Goal: Task Accomplishment & Management: Manage account settings

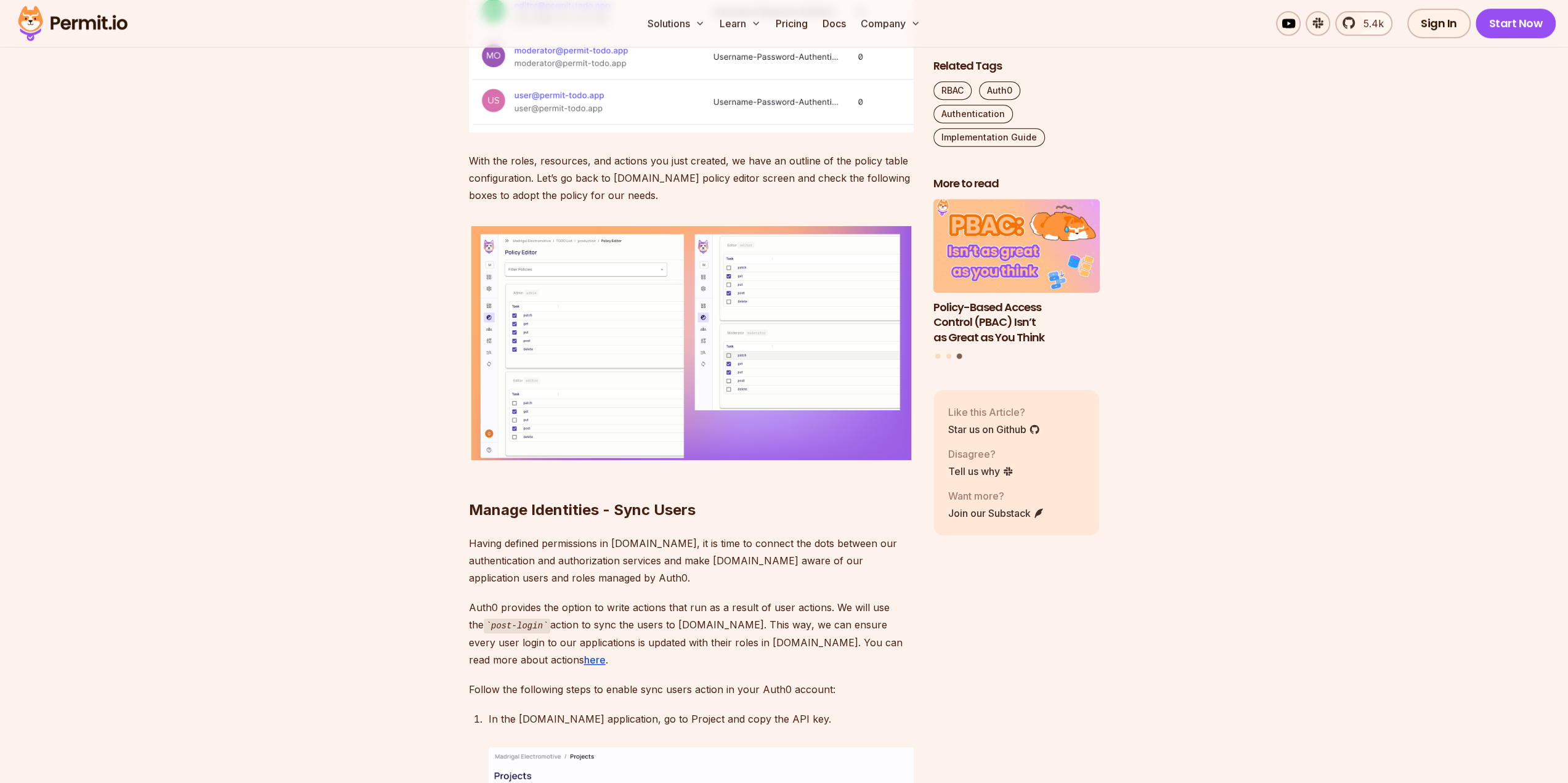
scroll to position [5545, 0]
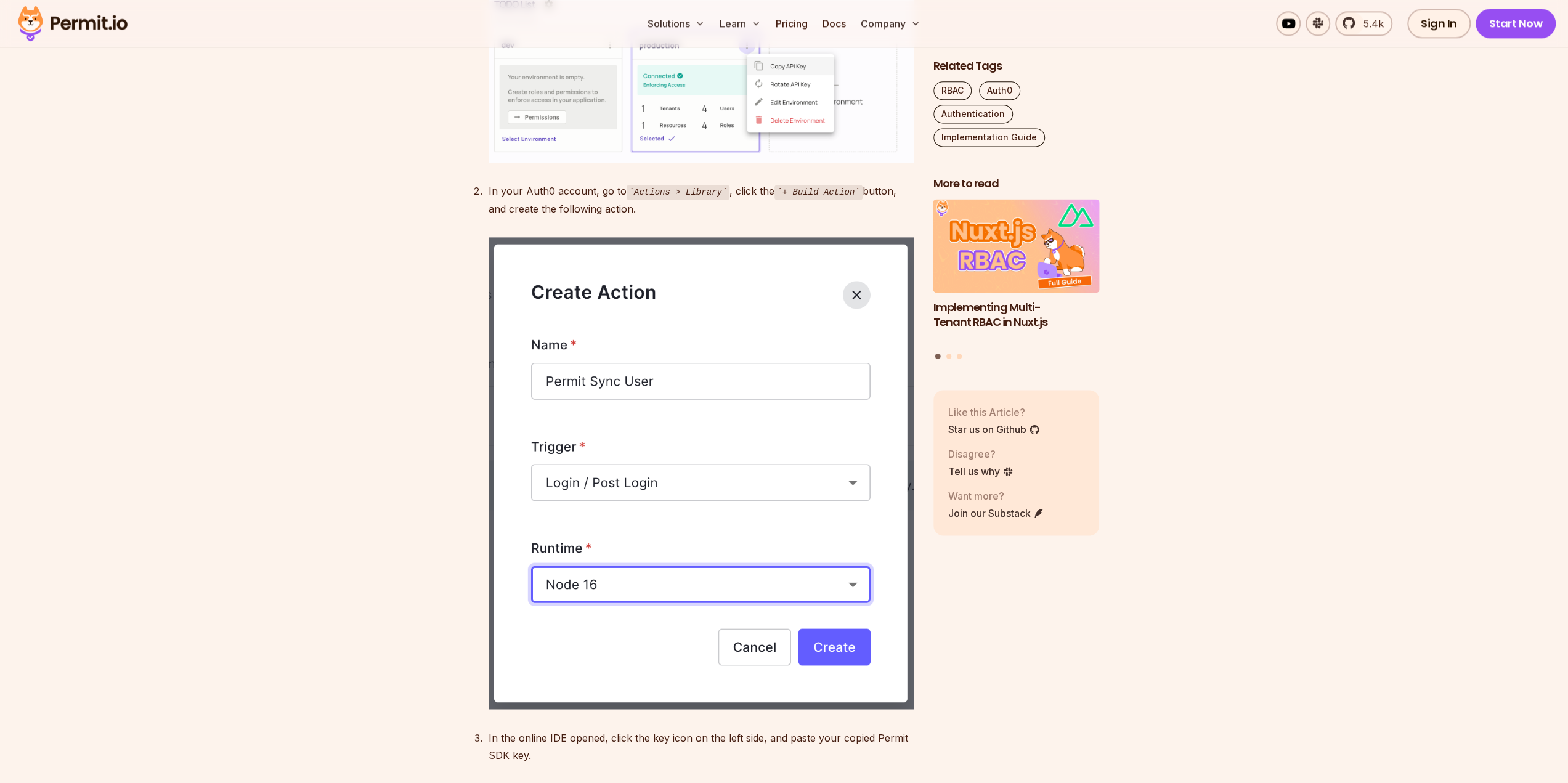
scroll to position [6347, 0]
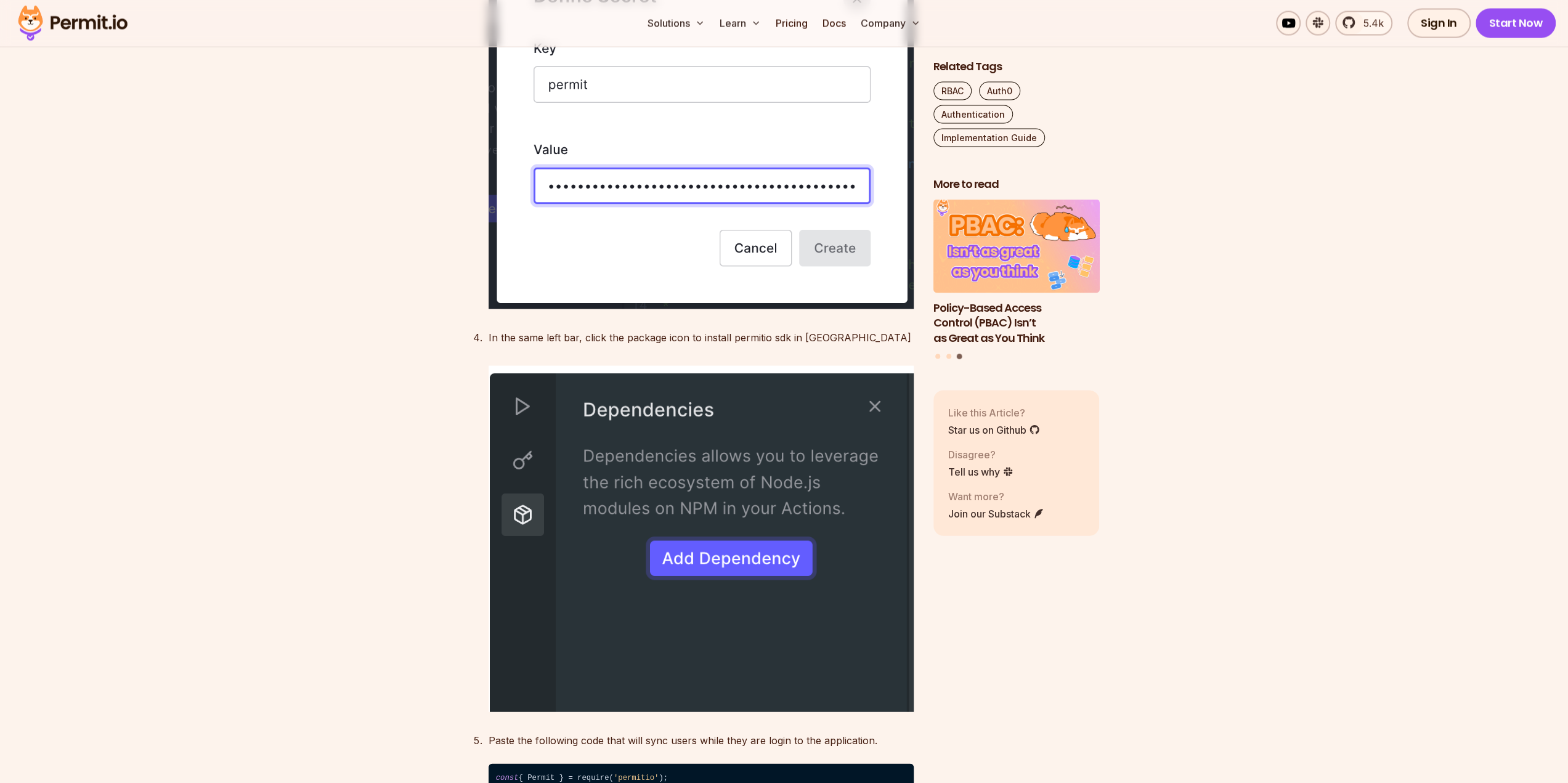
scroll to position [7209, 0]
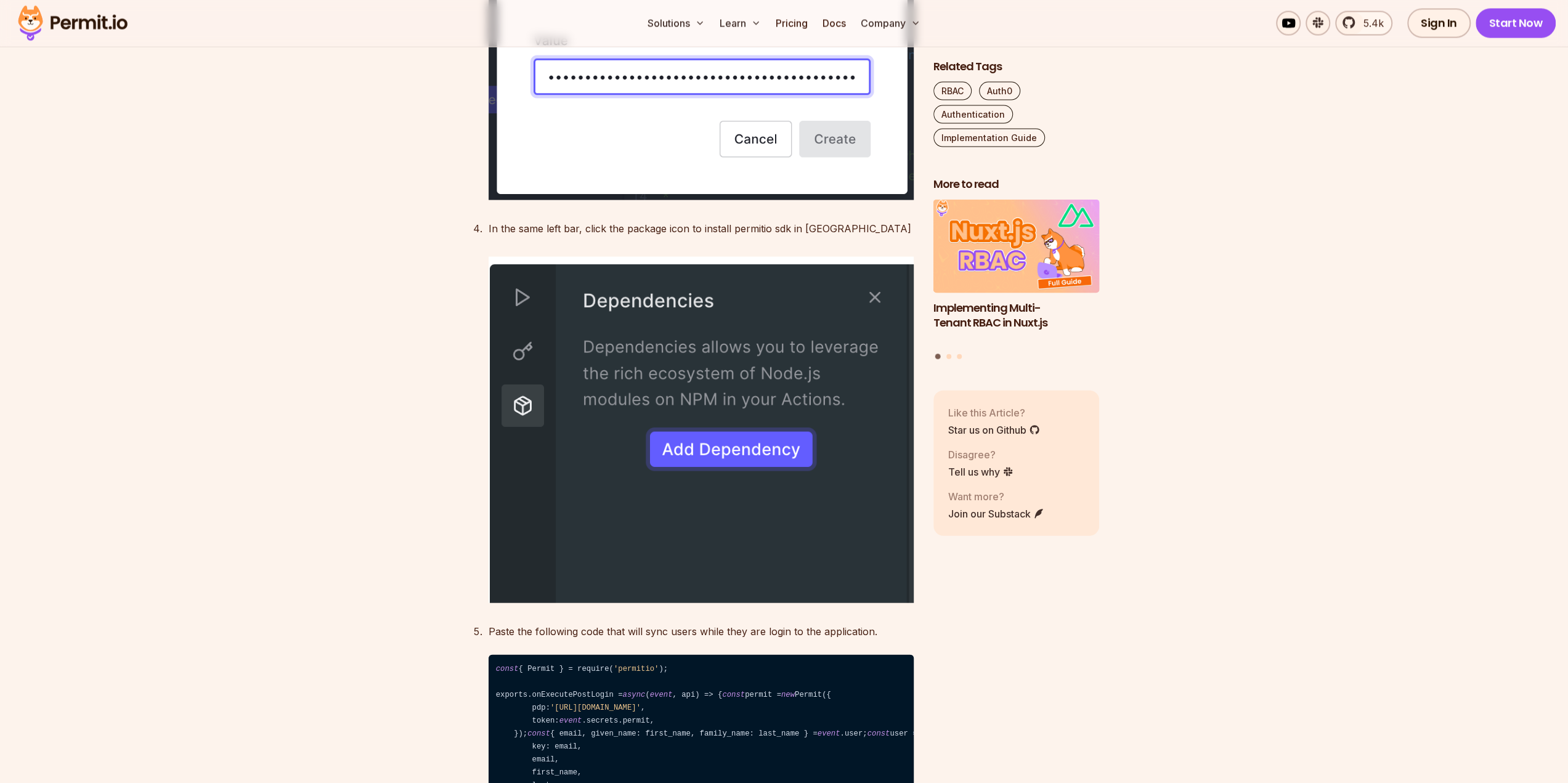
scroll to position [7271, 0]
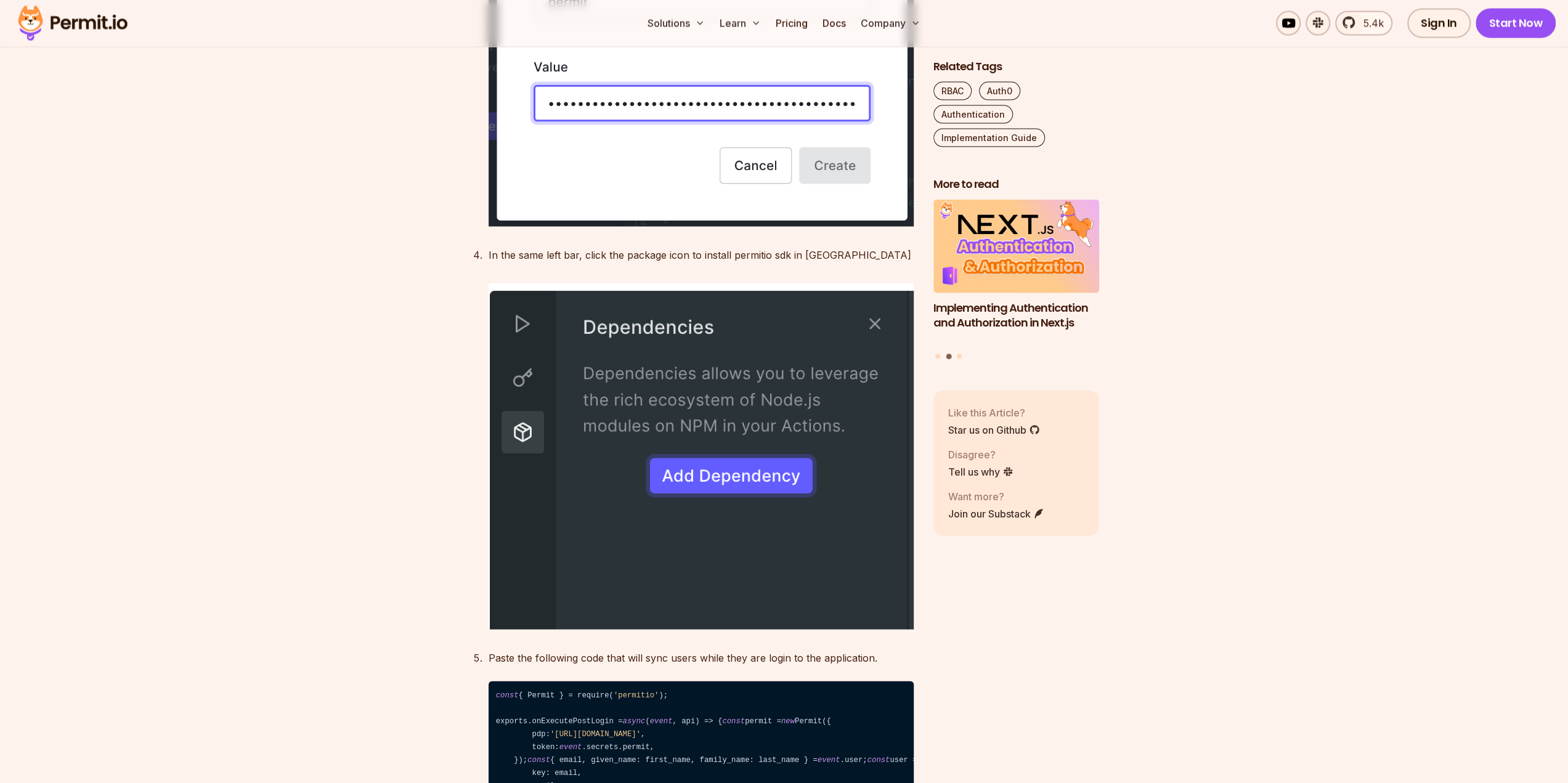
drag, startPoint x: 353, startPoint y: 302, endPoint x: 402, endPoint y: 300, distance: 49.0
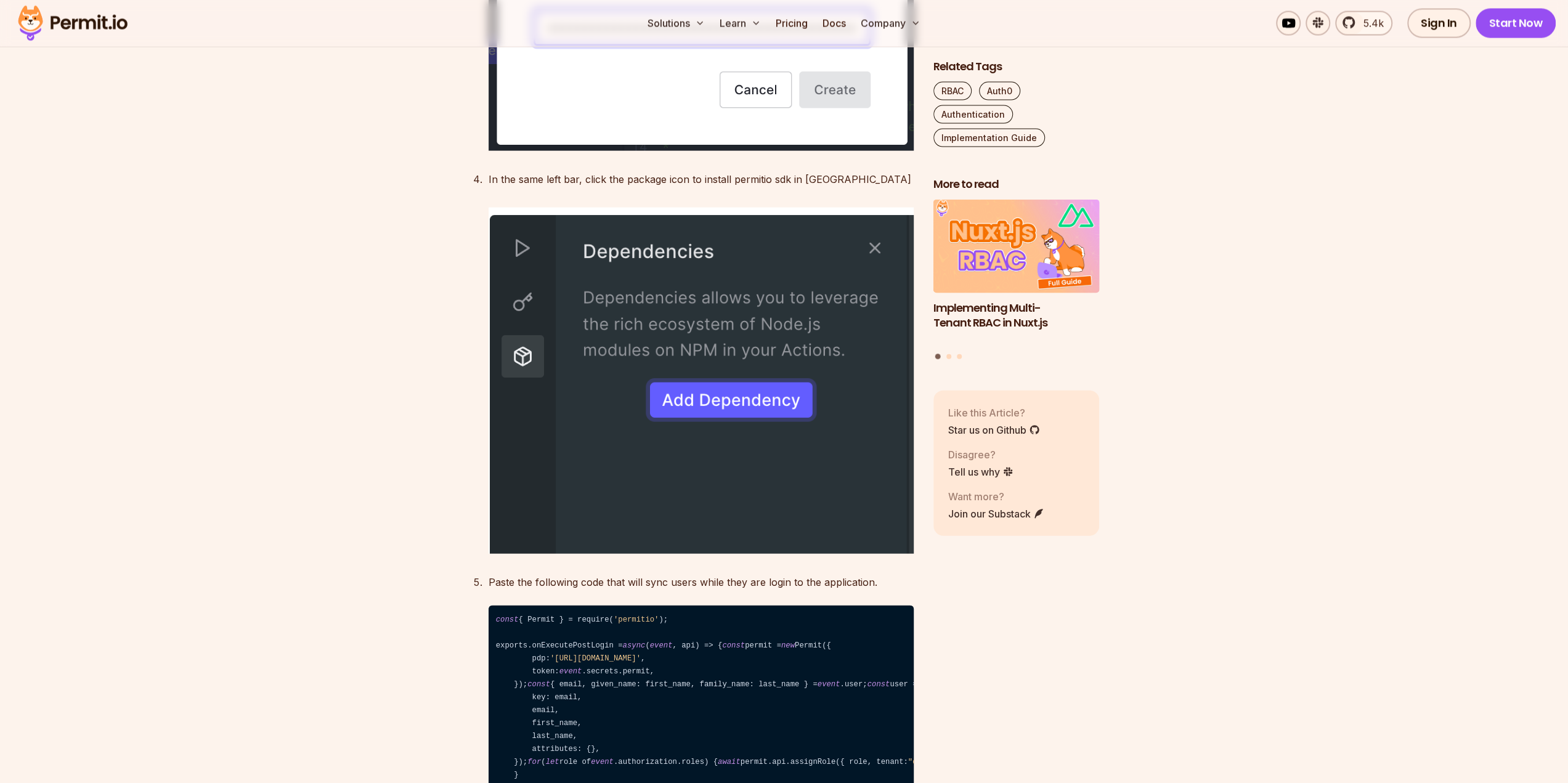
scroll to position [7394, 0]
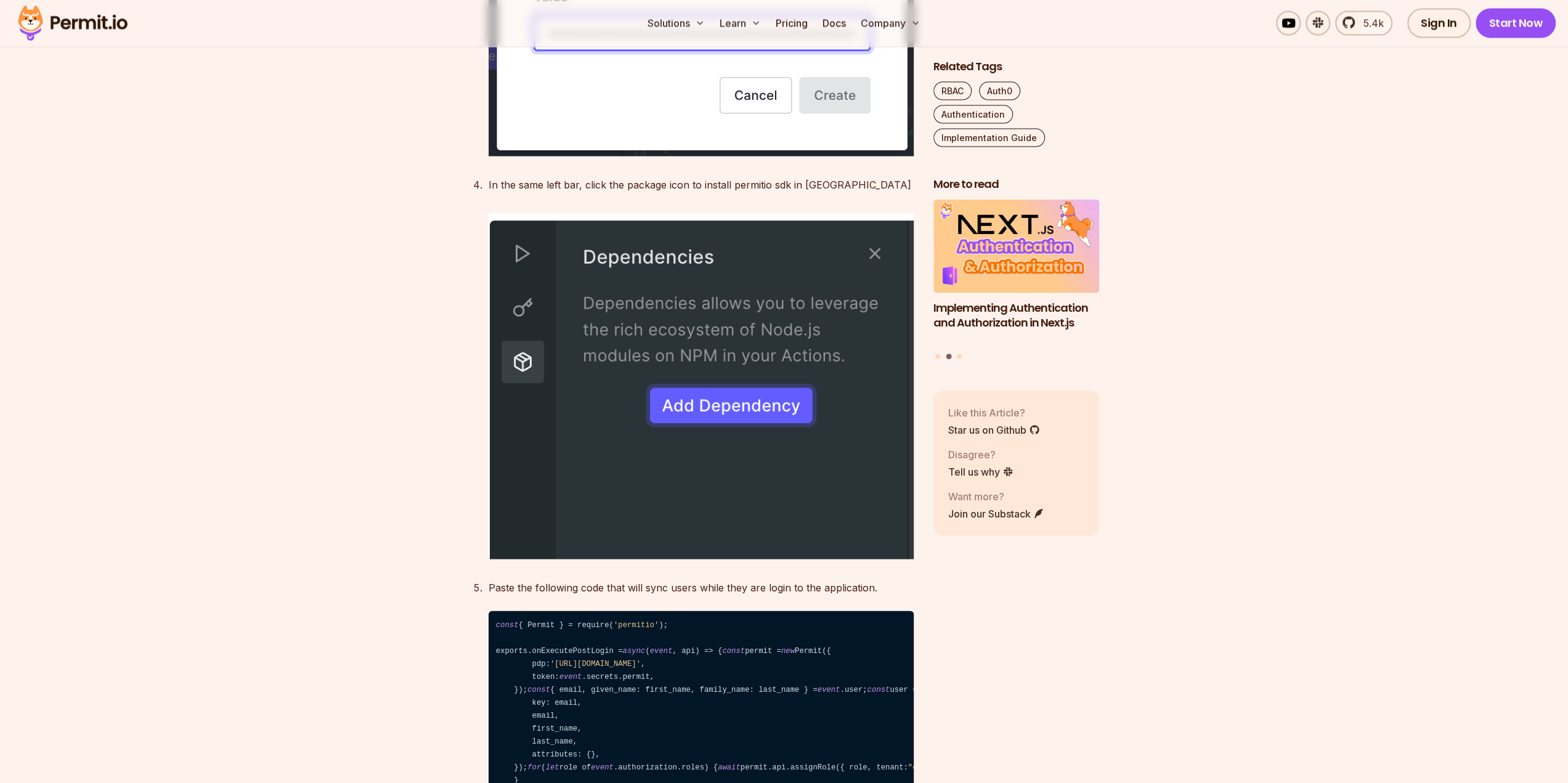
scroll to position [7332, 0]
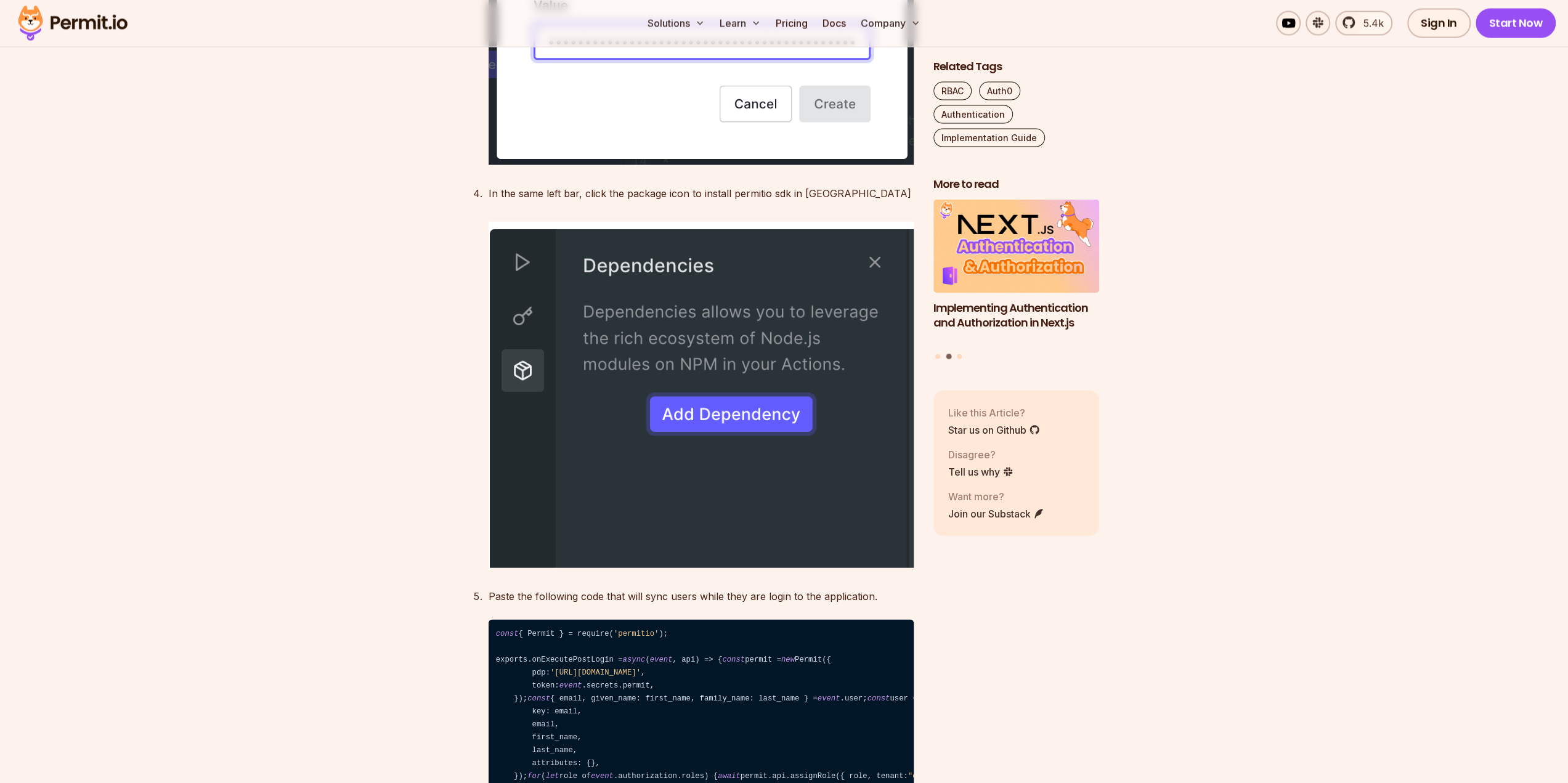
drag, startPoint x: 378, startPoint y: 292, endPoint x: 403, endPoint y: 232, distance: 65.0
click at [1208, 25] on div "5.4k Sign In Start Now" at bounding box center [1298, 23] width 514 height 30
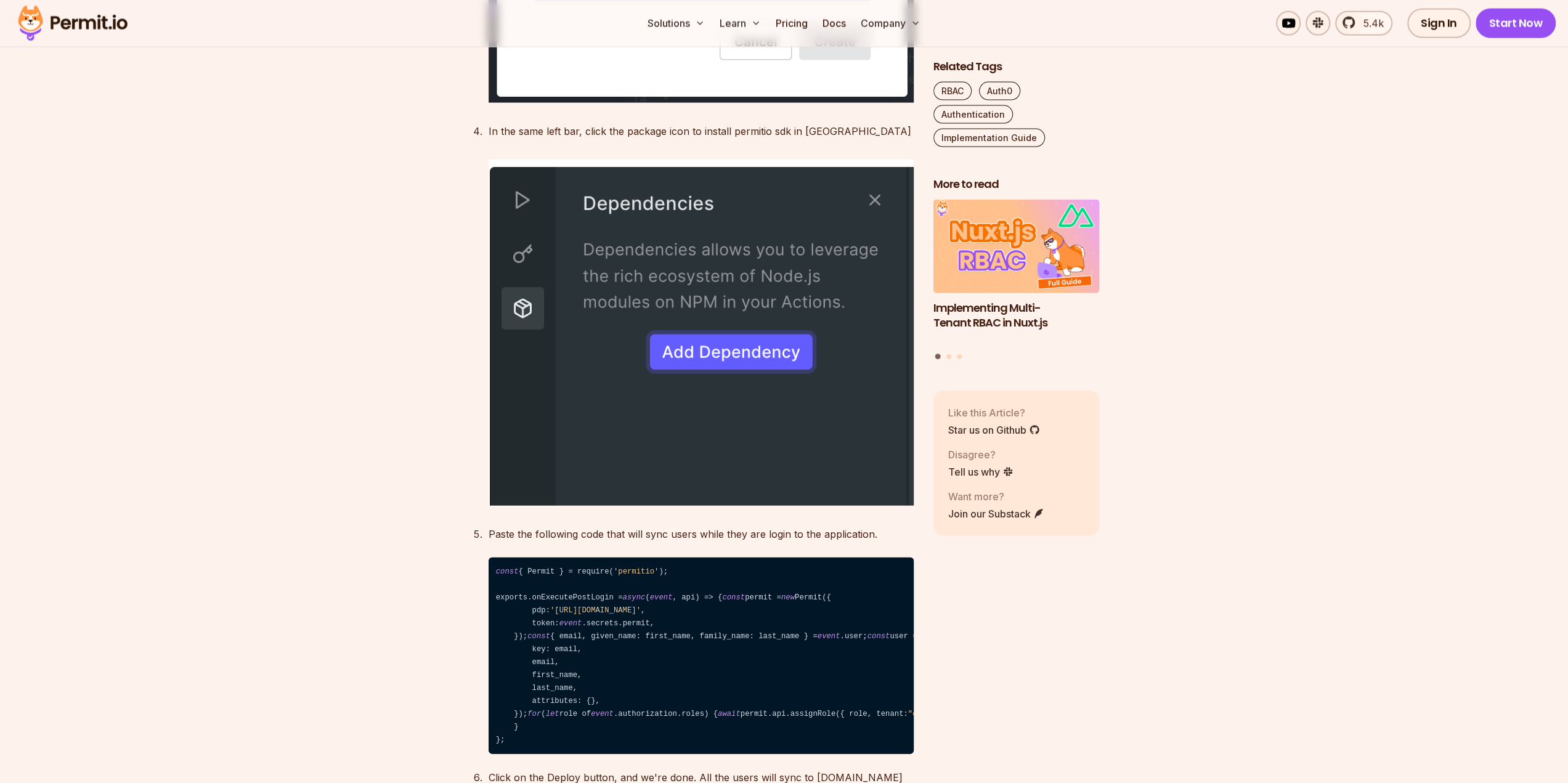
scroll to position [7763, 0]
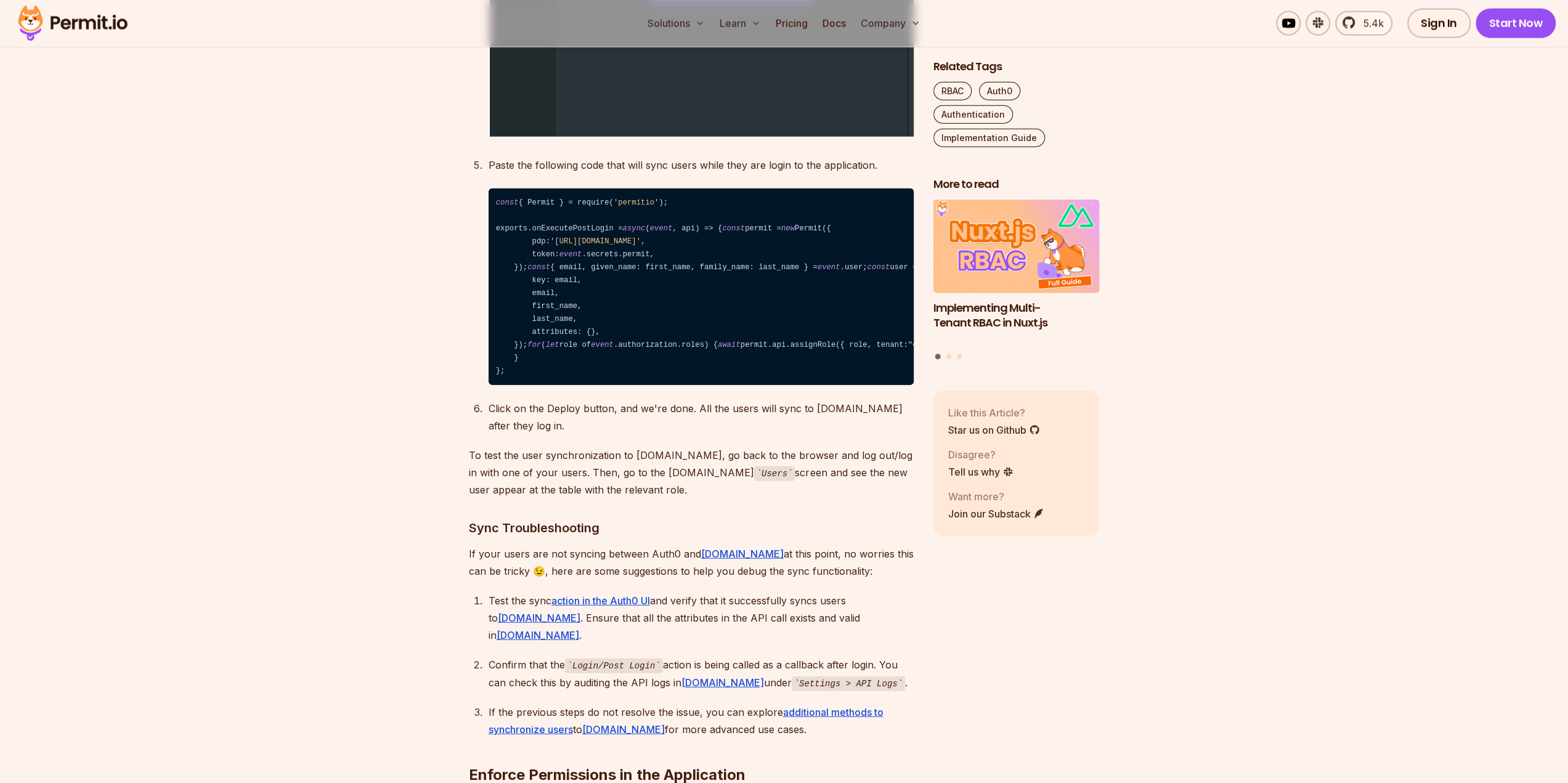
click at [772, 263] on code "const { Permit } = require( 'permitio' ); exports.onExecutePostLogin = async ( …" at bounding box center [701, 287] width 425 height 197
click at [600, 254] on code "const { Permit } = require( 'permitio' ); exports.onExecutePostLogin = async ( …" at bounding box center [701, 287] width 425 height 197
click at [770, 263] on code "const { Permit } = require( 'permitio' ); exports.onExecutePostLogin = async ( …" at bounding box center [701, 287] width 425 height 197
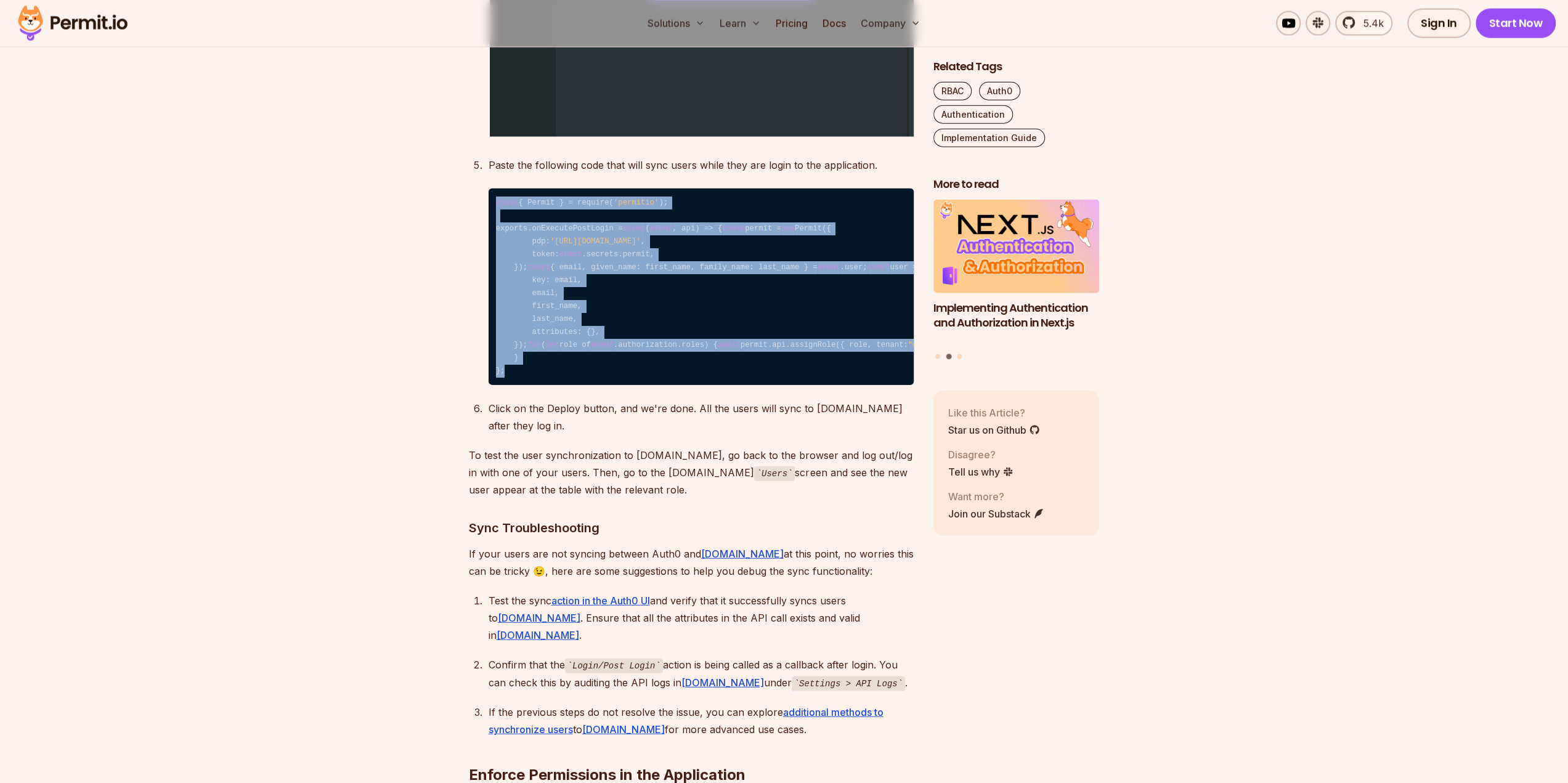
drag, startPoint x: 497, startPoint y: 219, endPoint x: 586, endPoint y: 466, distance: 262.5
click at [586, 385] on code "const { Permit } = require( 'permitio' ); exports.onExecutePostLogin = async ( …" at bounding box center [701, 287] width 425 height 197
copy code "const { Permit } = require( 'permitio' ); exports.onExecutePostLogin = async ( …"
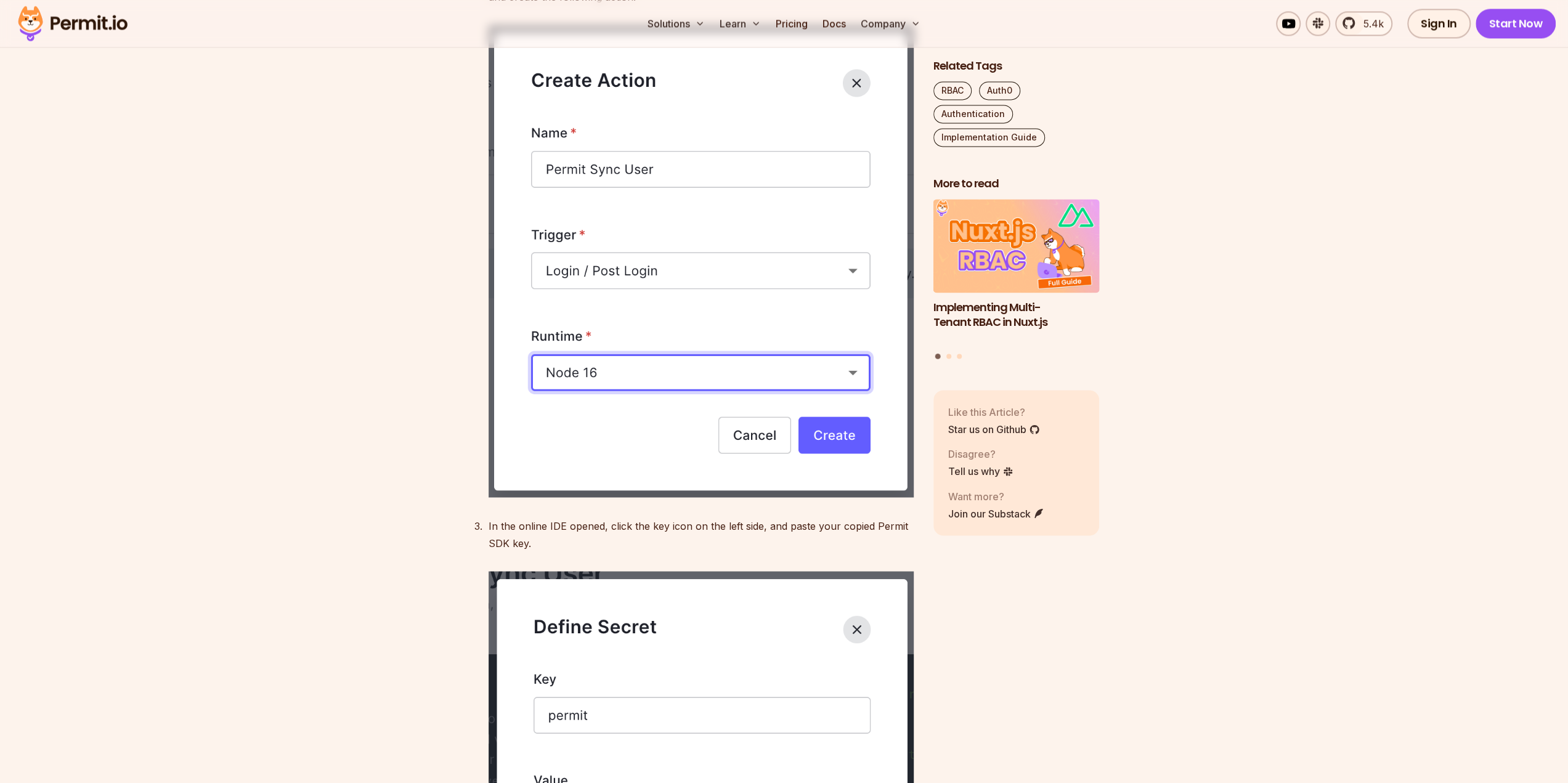
scroll to position [6839, 0]
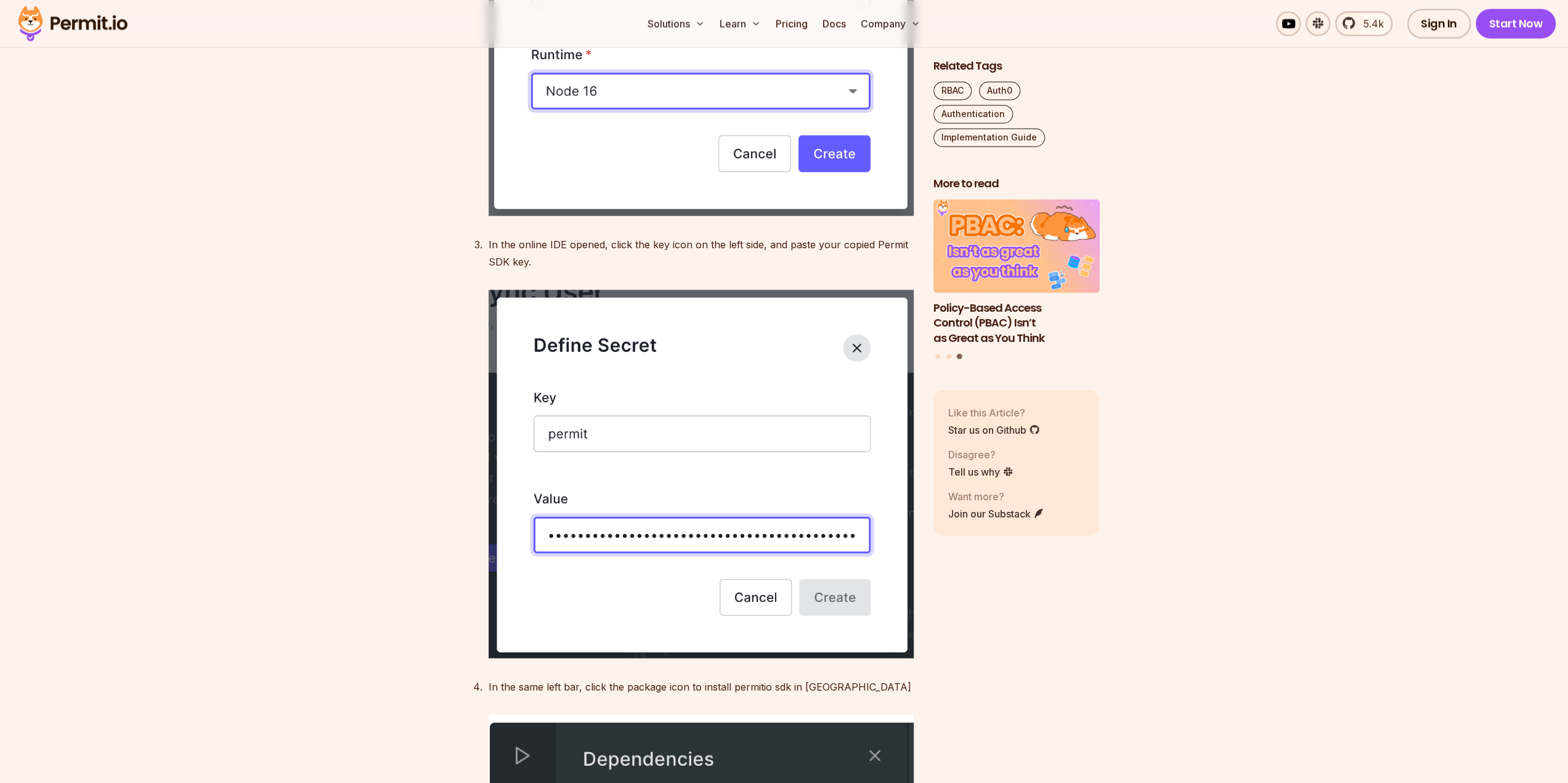
drag, startPoint x: 328, startPoint y: 274, endPoint x: 355, endPoint y: 304, distance: 40.4
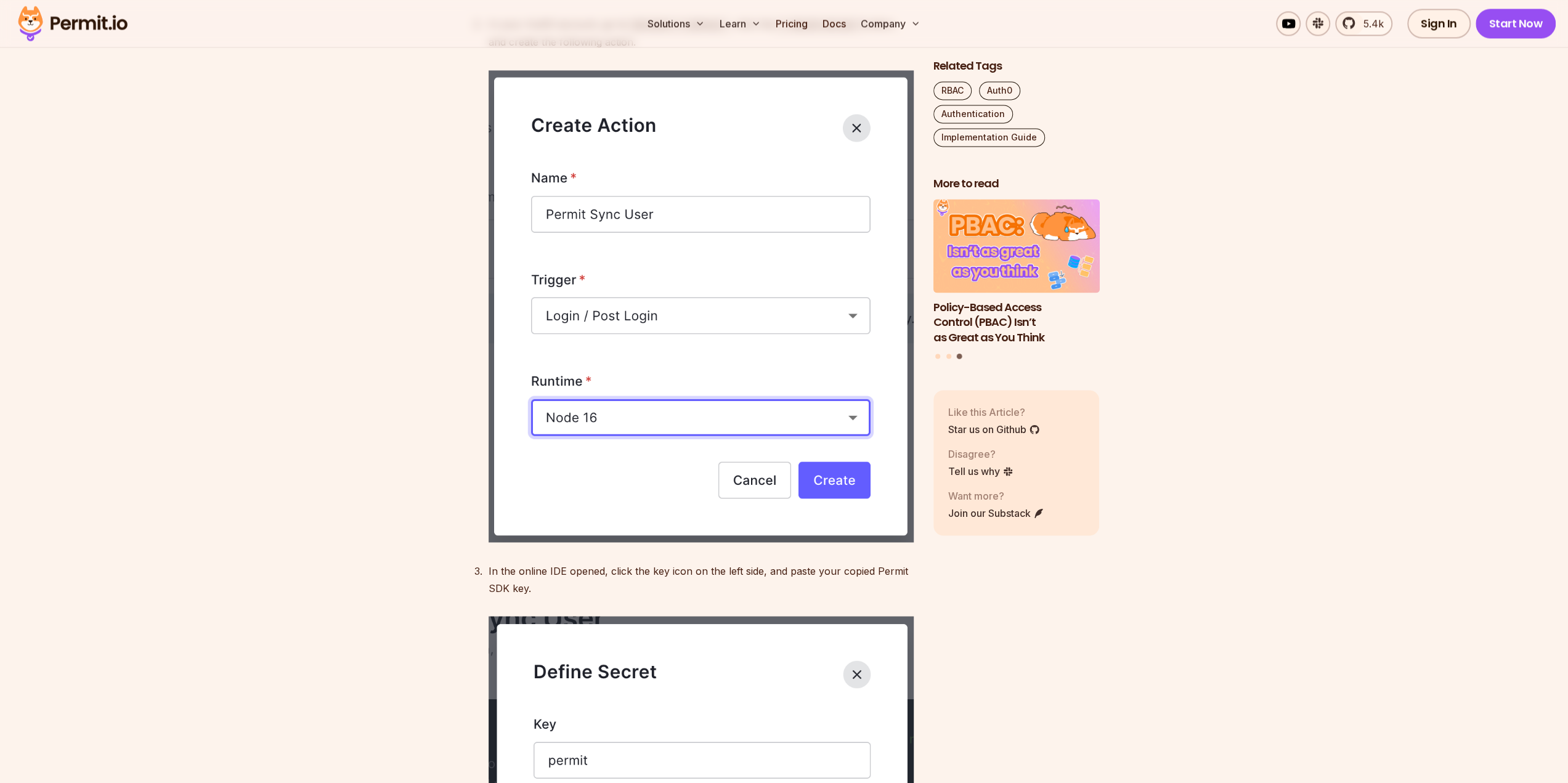
scroll to position [6778, 0]
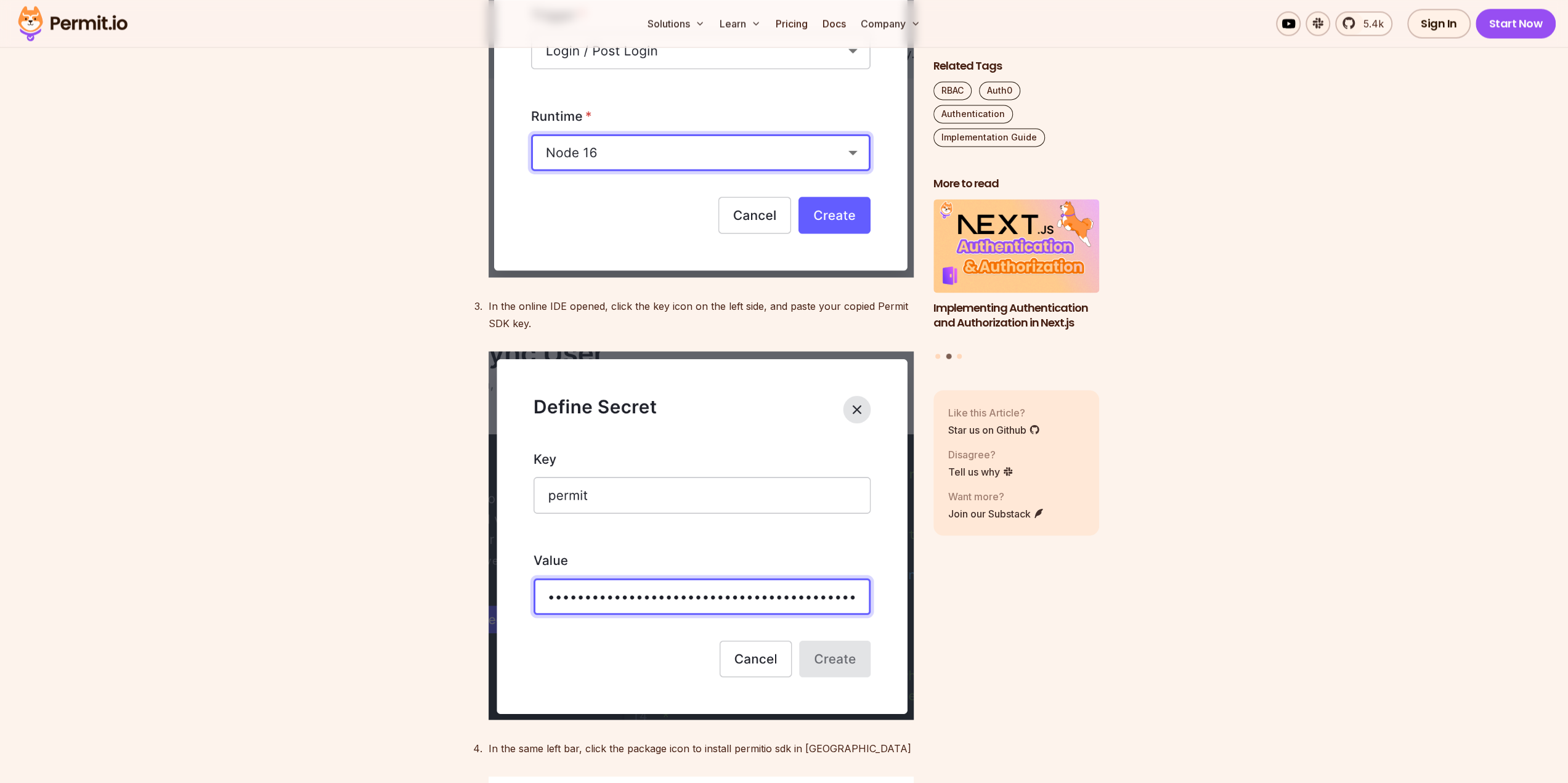
drag, startPoint x: 1538, startPoint y: 79, endPoint x: 1526, endPoint y: 50, distance: 31.4
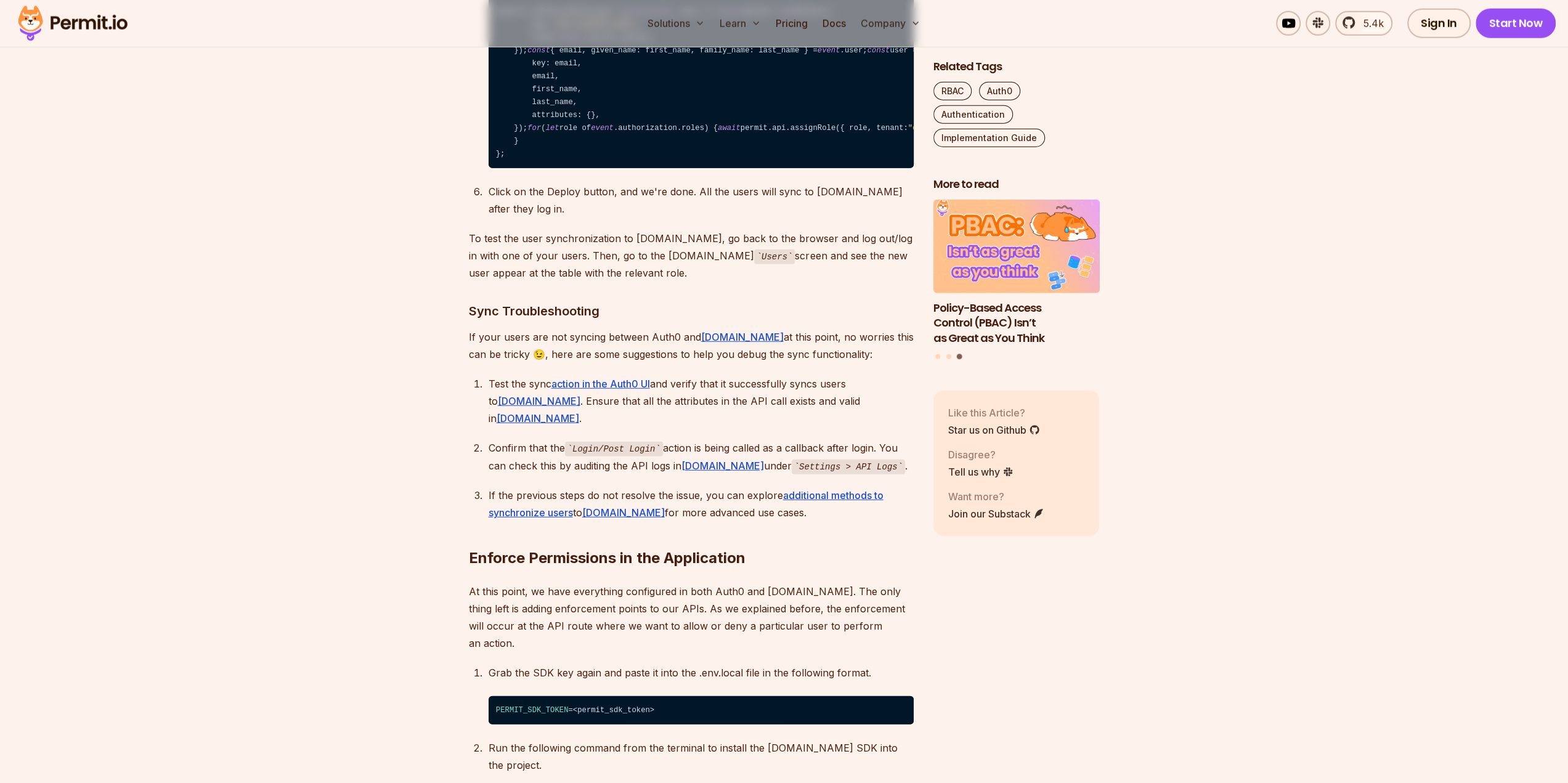
scroll to position [7887, 0]
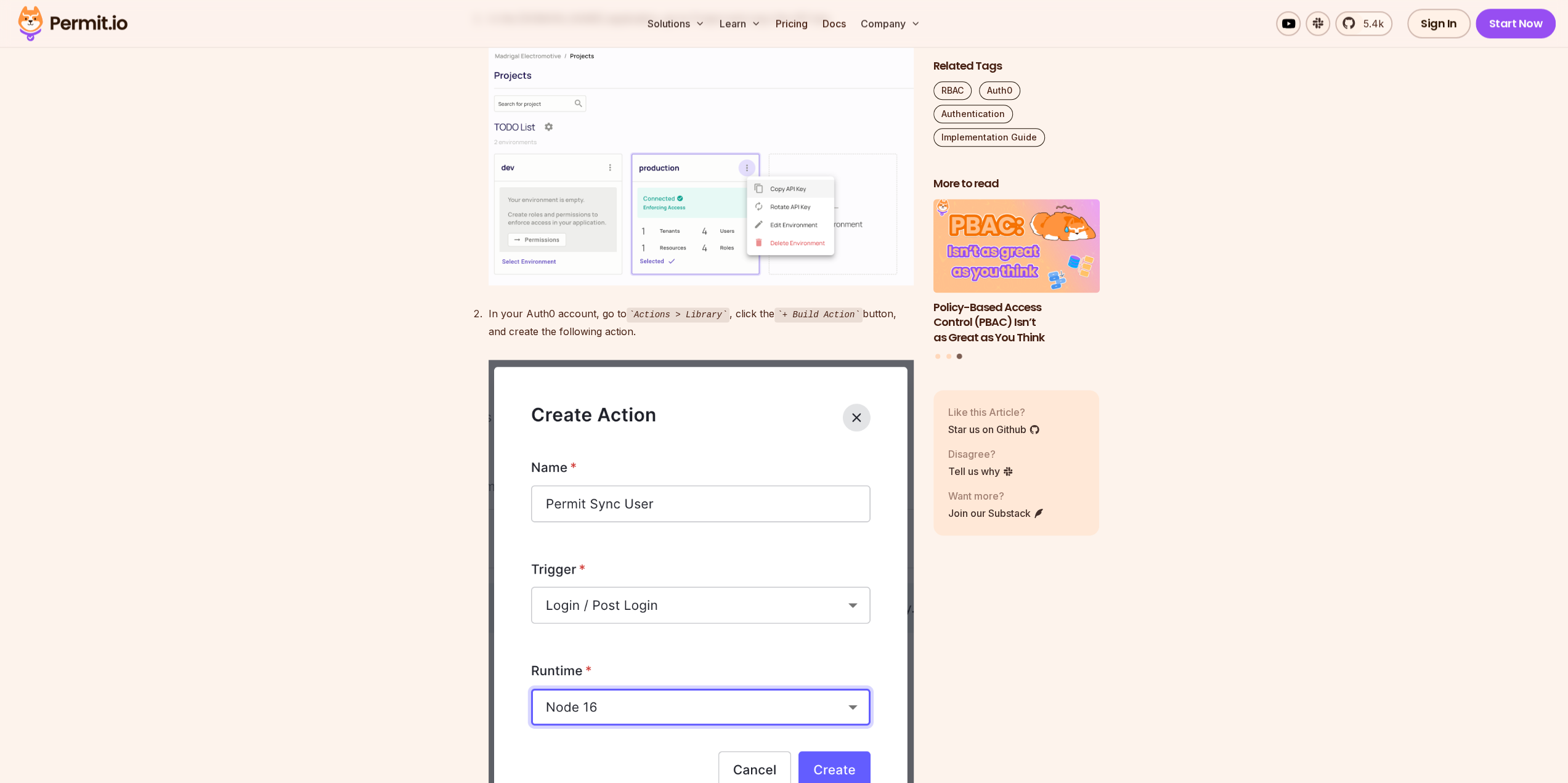
scroll to position [5977, 0]
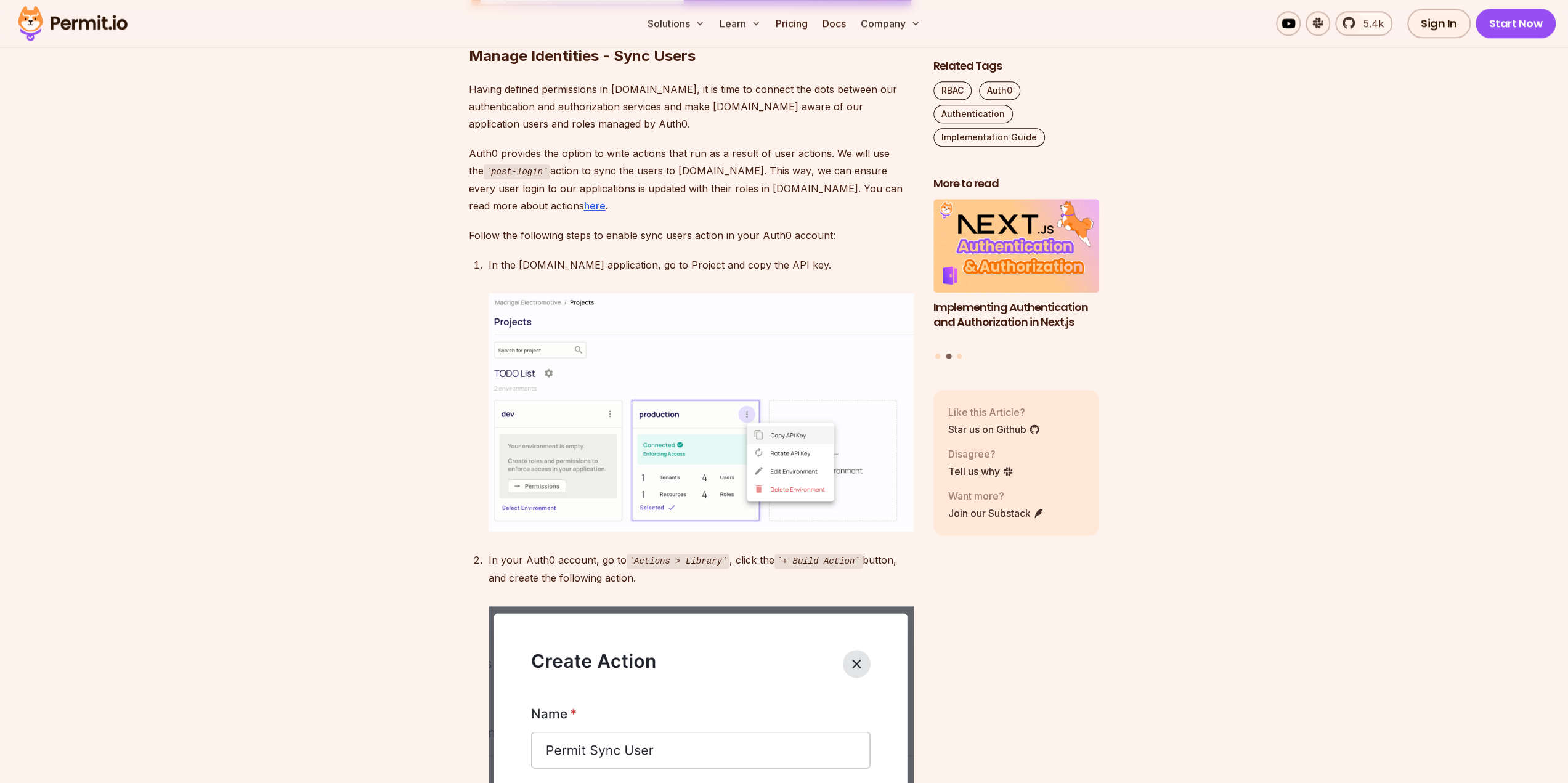
drag, startPoint x: 137, startPoint y: 224, endPoint x: 151, endPoint y: 224, distance: 14.0
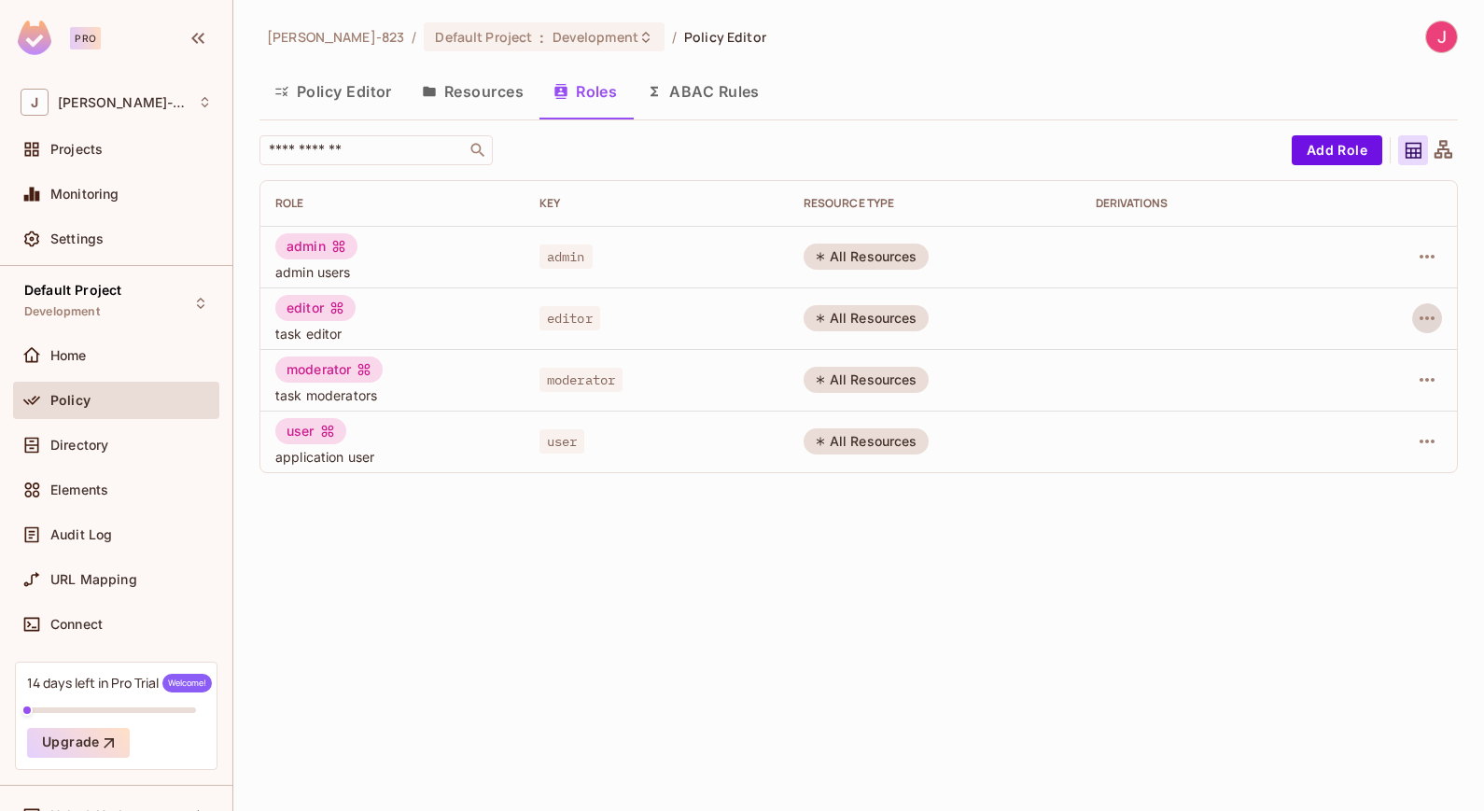
click at [354, 91] on button "Policy Editor" at bounding box center [332, 91] width 147 height 47
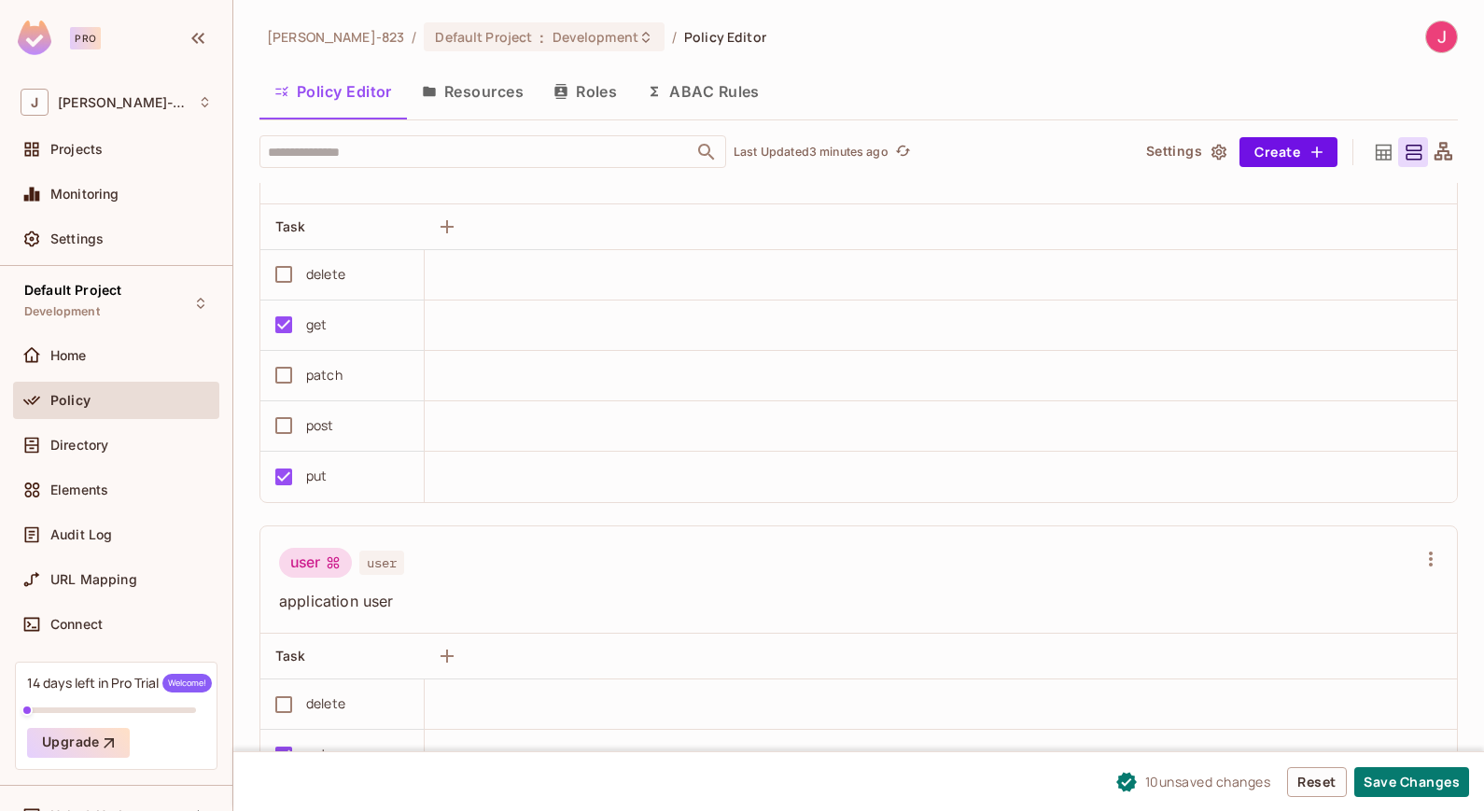
scroll to position [1109, 0]
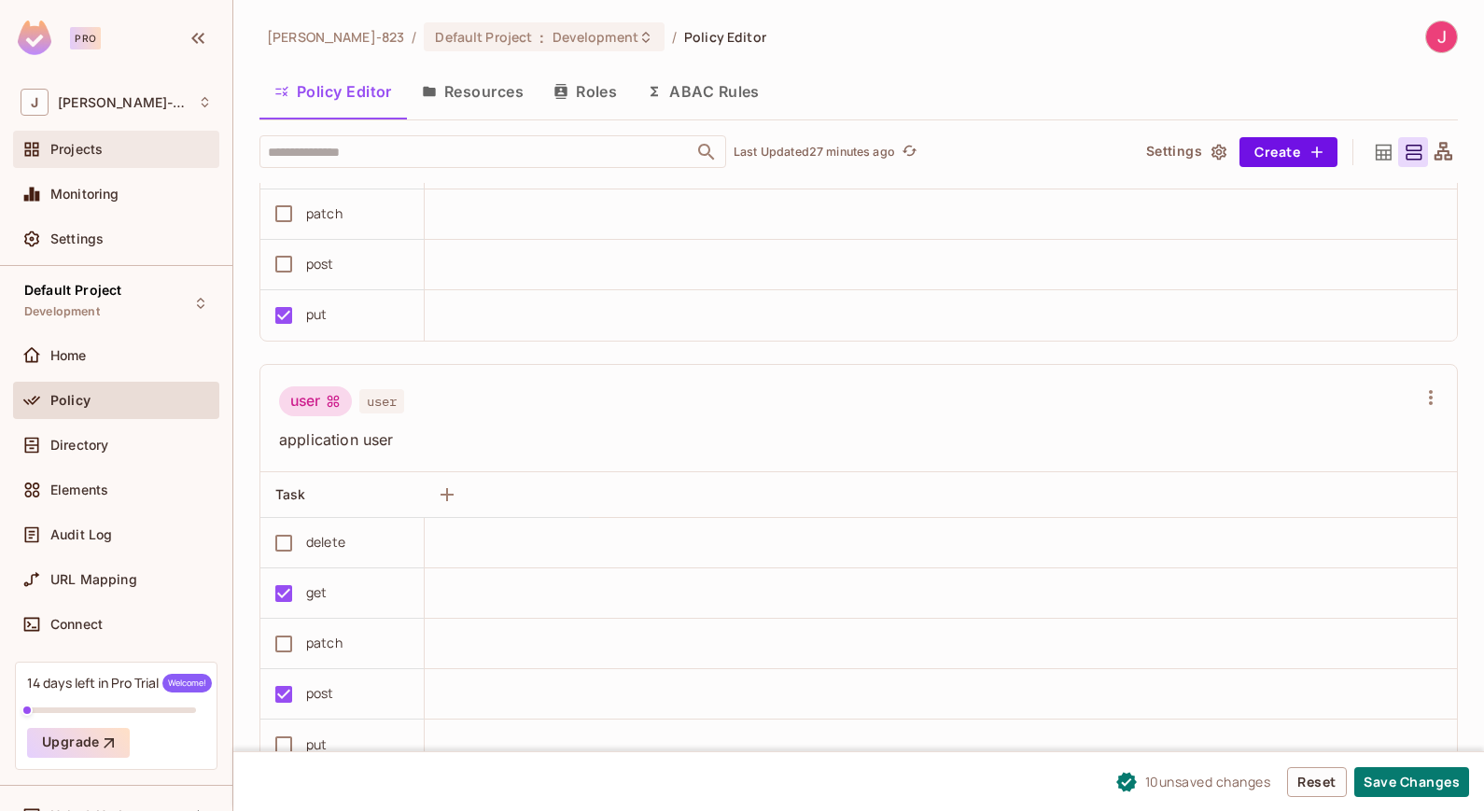
click at [74, 149] on span "Projects" at bounding box center [76, 149] width 52 height 15
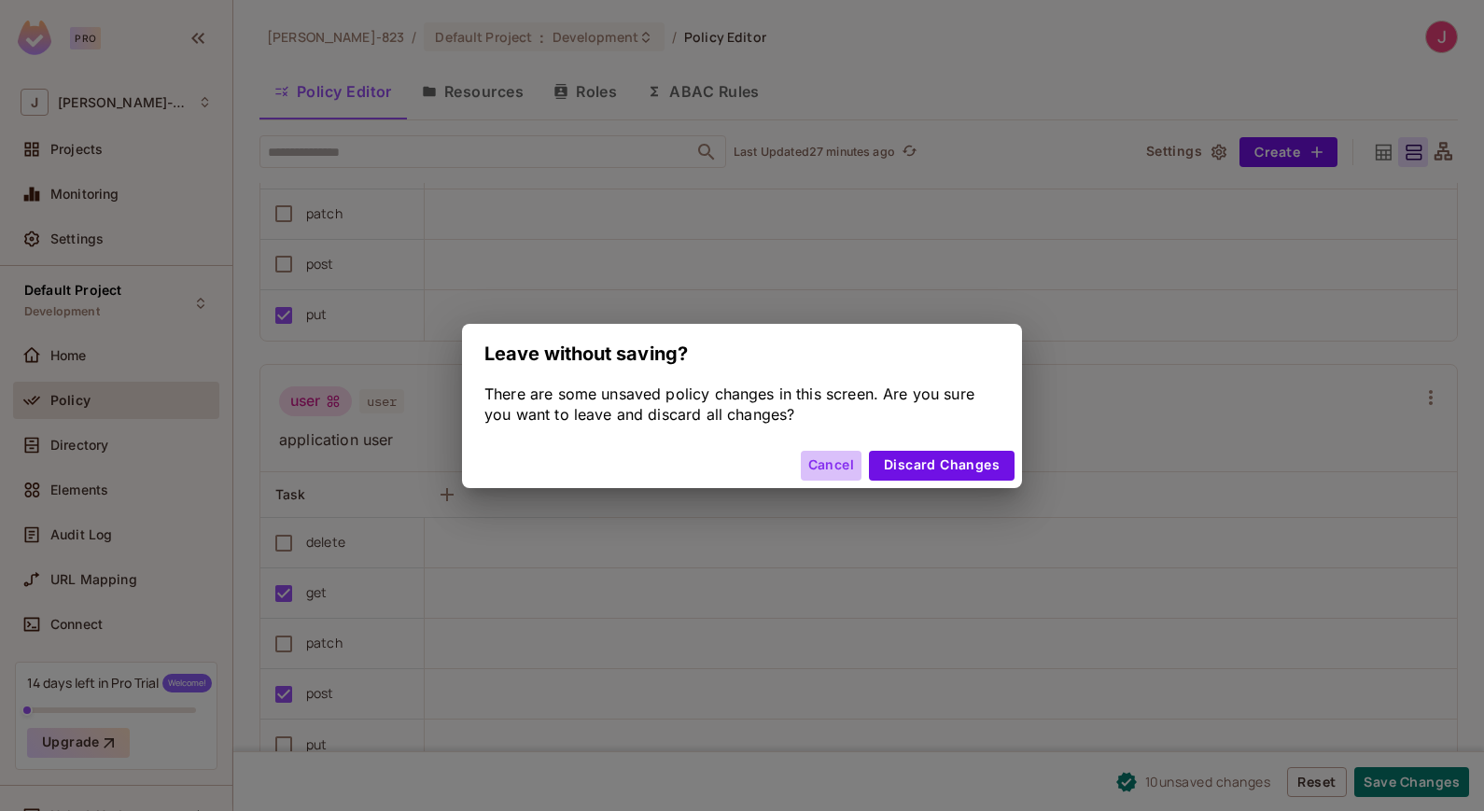
click at [837, 468] on button "Cancel" at bounding box center [831, 466] width 61 height 30
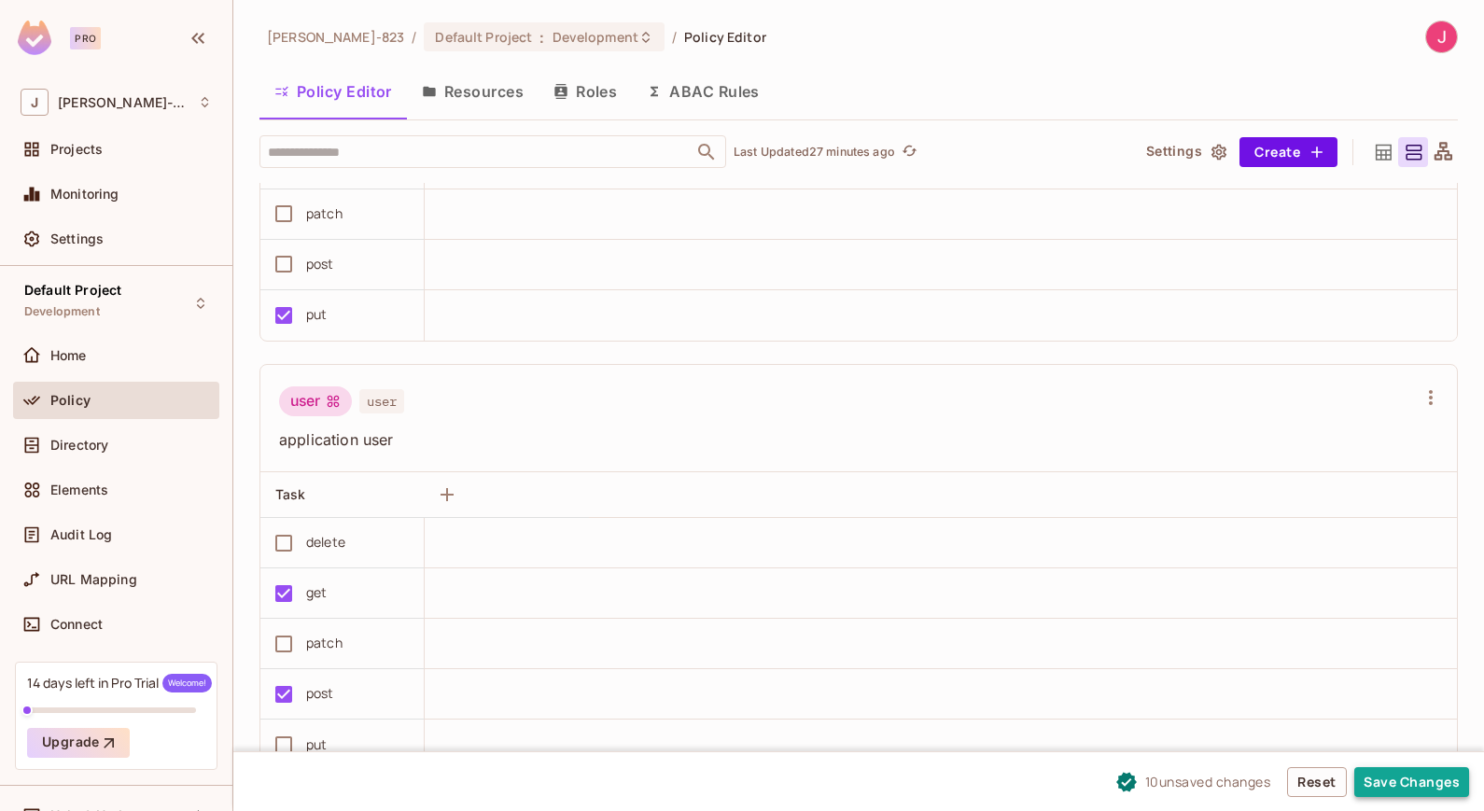
click at [1375, 782] on button "Save Changes" at bounding box center [1411, 782] width 115 height 30
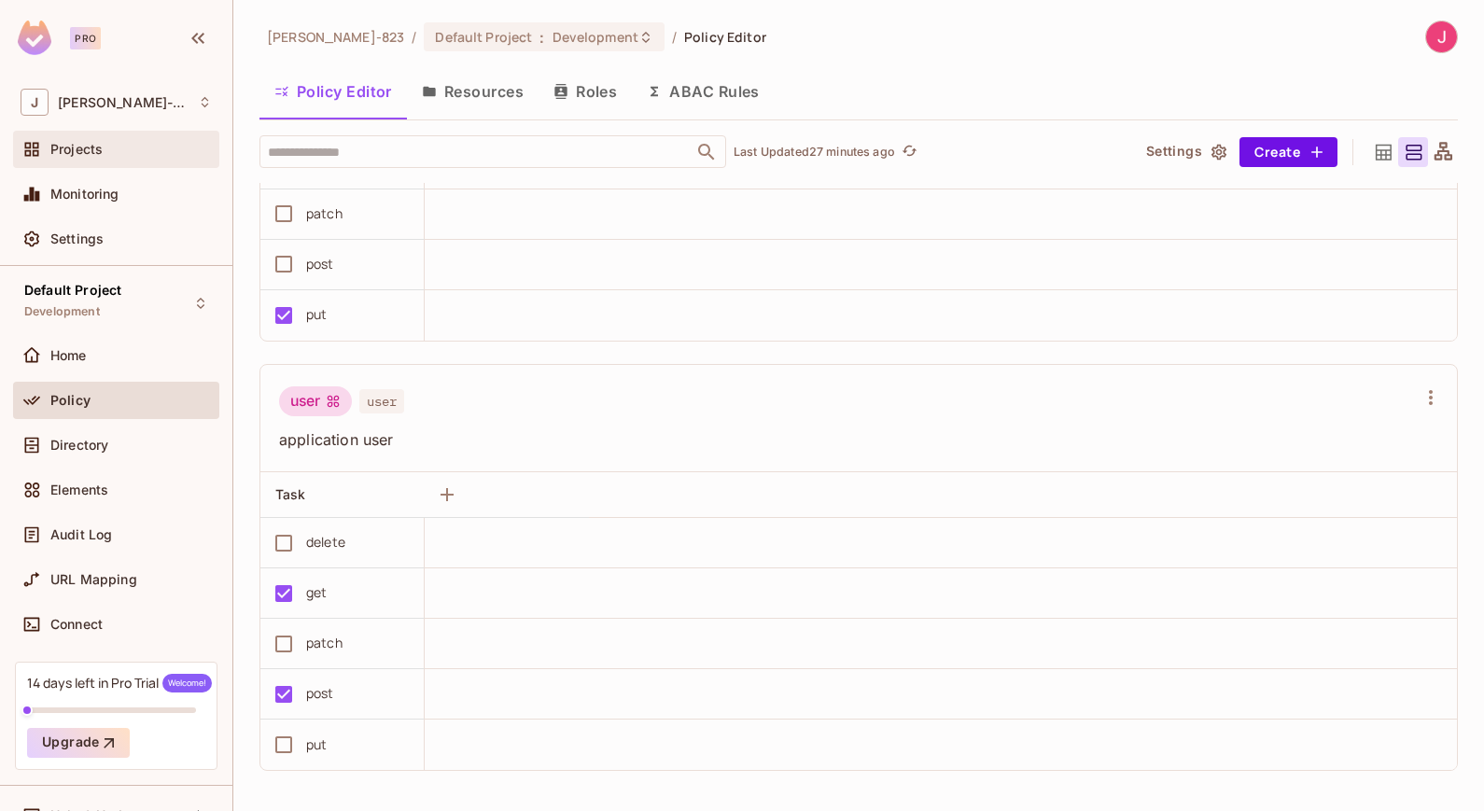
click at [91, 150] on span "Projects" at bounding box center [76, 149] width 52 height 15
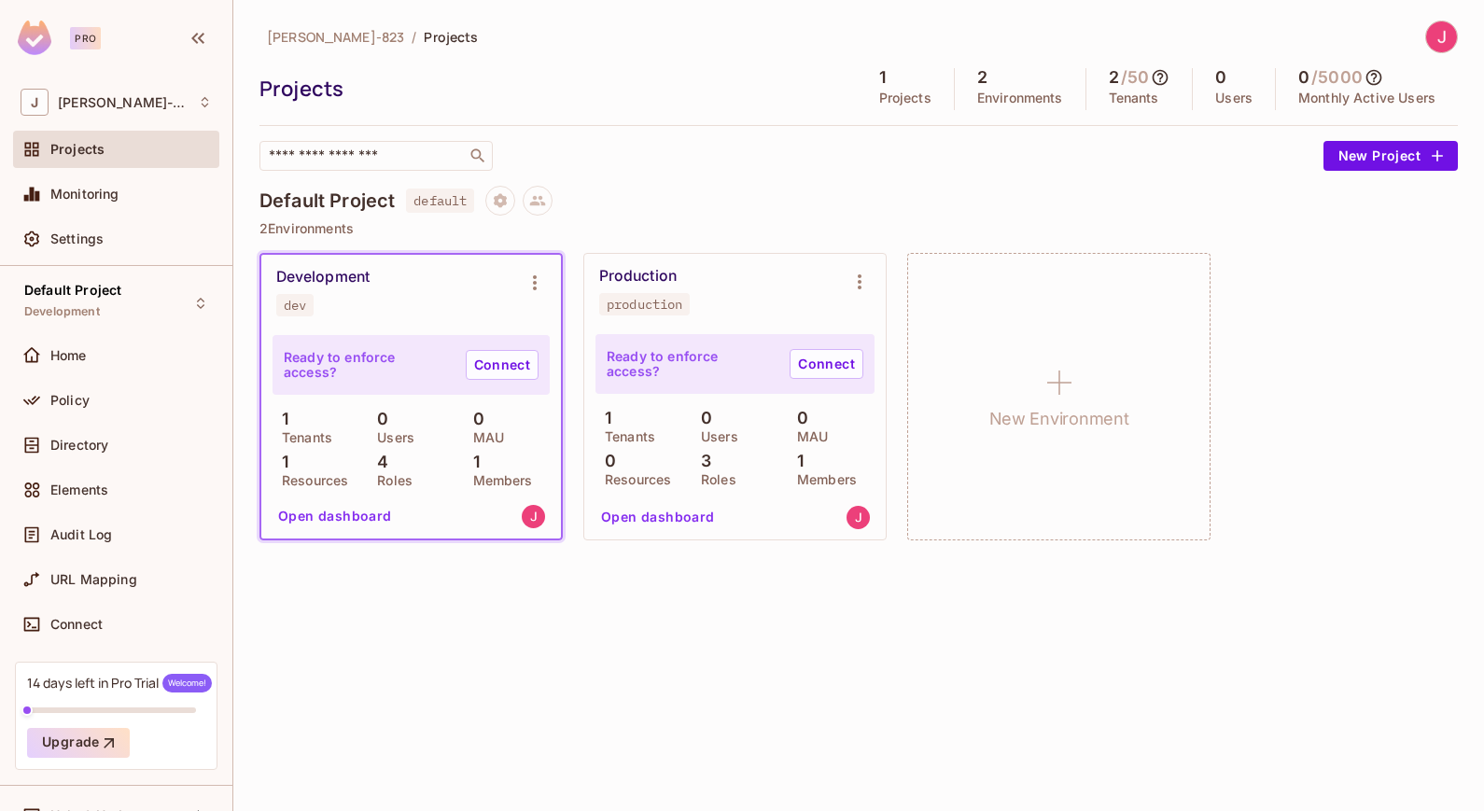
click at [405, 296] on div "Development dev" at bounding box center [396, 292] width 240 height 49
click at [349, 516] on button "Open dashboard" at bounding box center [335, 516] width 129 height 30
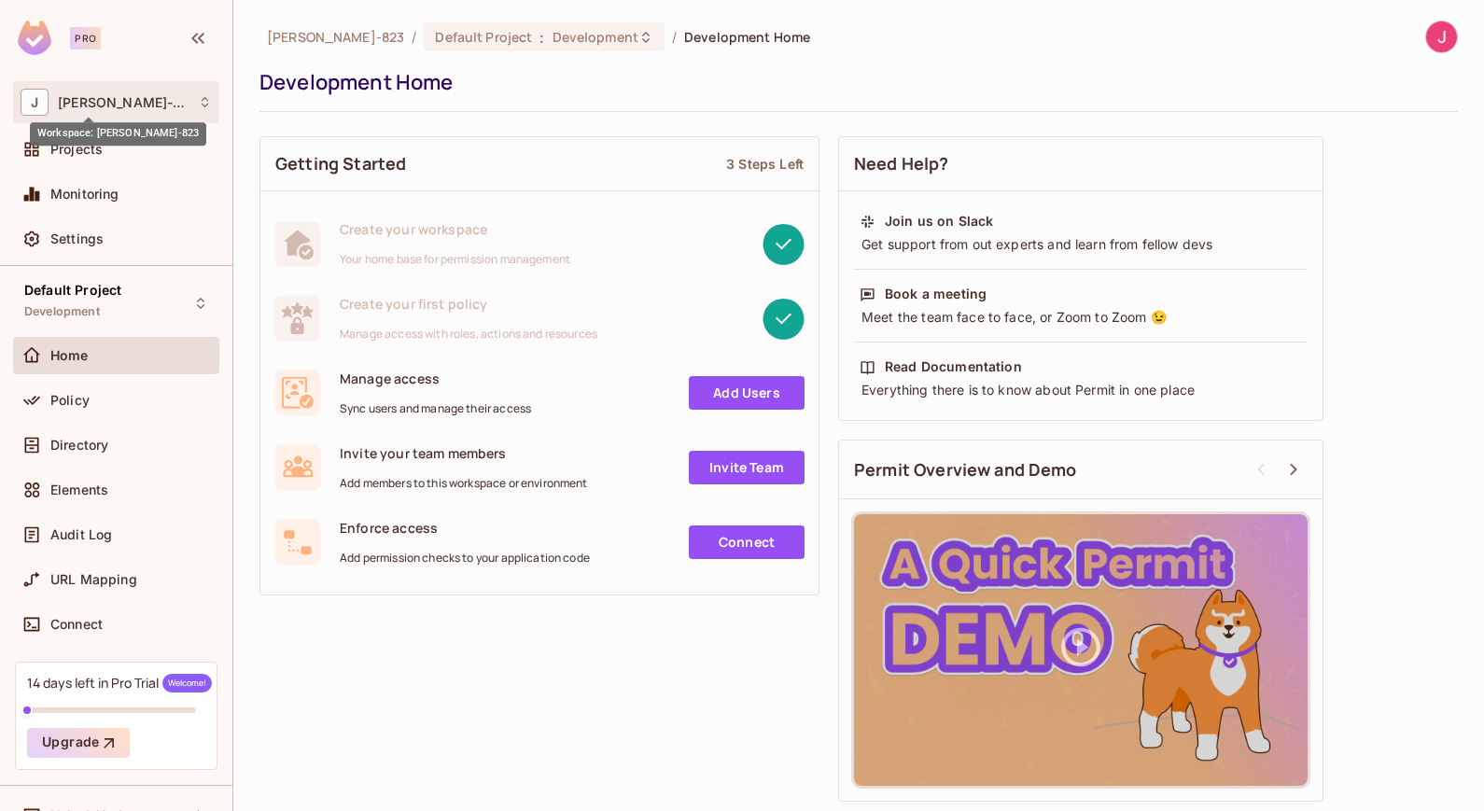
click at [116, 100] on span "[PERSON_NAME]-823" at bounding box center [123, 102] width 131 height 15
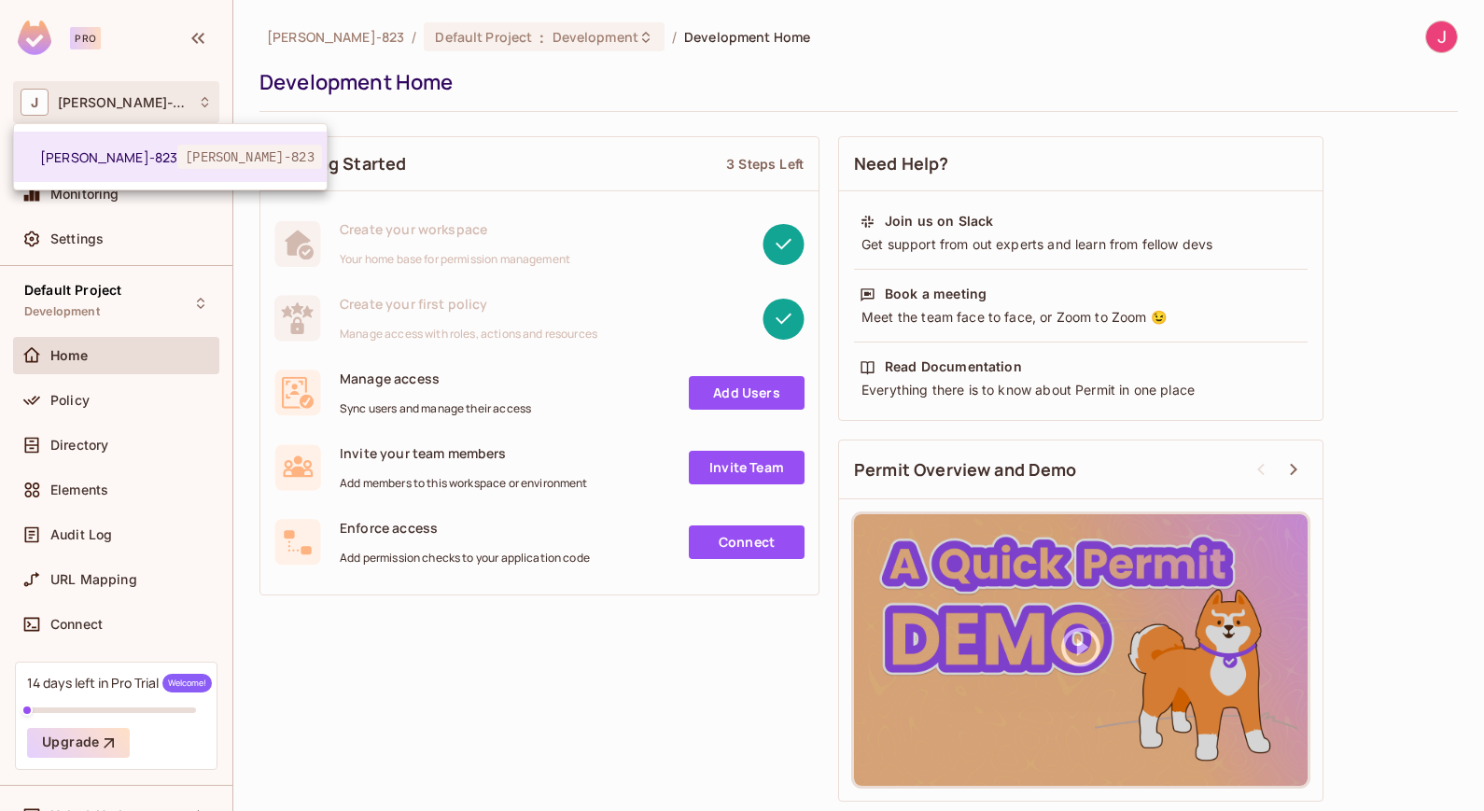
click at [597, 77] on div at bounding box center [742, 405] width 1484 height 811
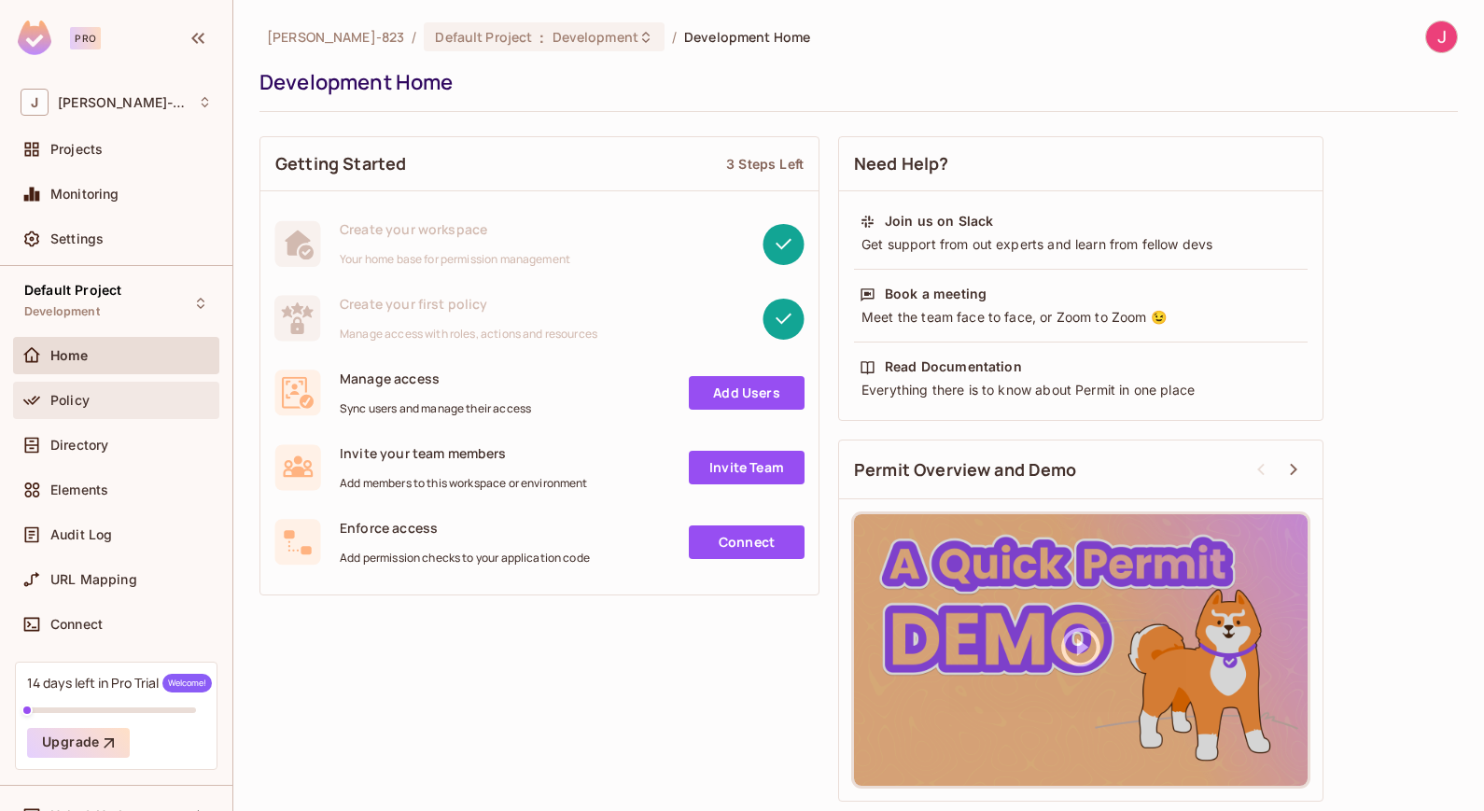
click at [65, 399] on span "Policy" at bounding box center [69, 400] width 39 height 15
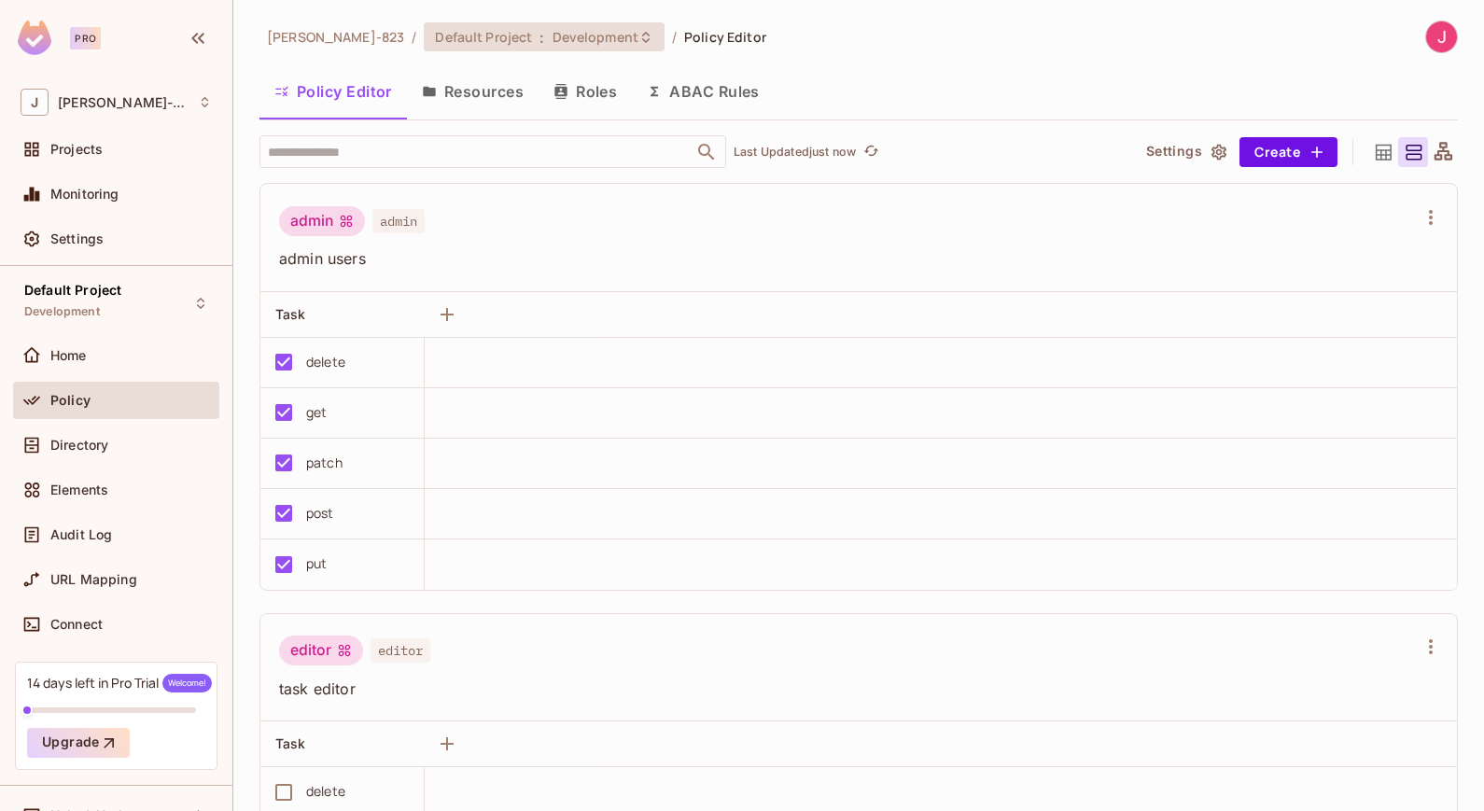
click at [638, 34] on icon at bounding box center [645, 37] width 15 height 15
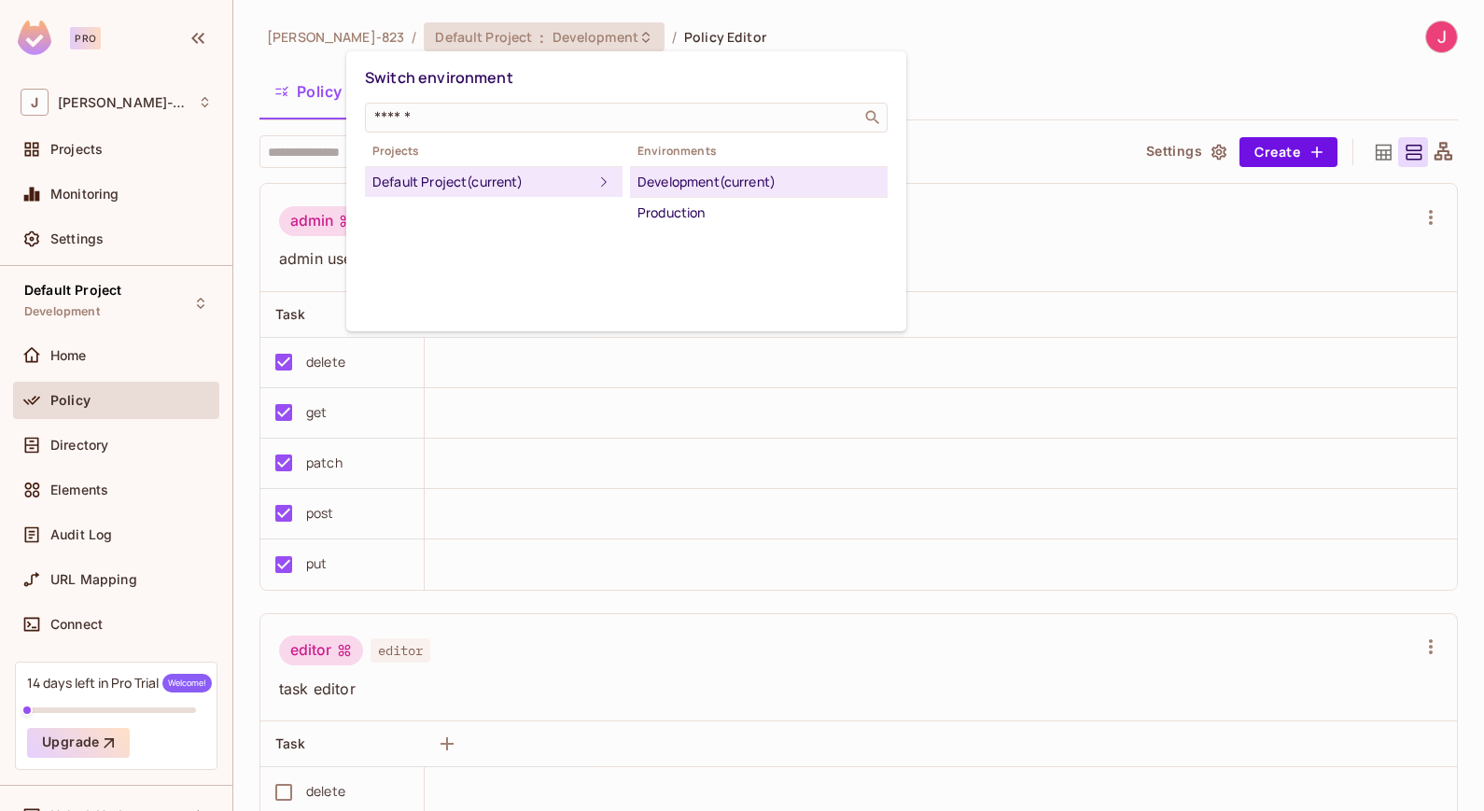
click at [935, 29] on div at bounding box center [742, 405] width 1484 height 811
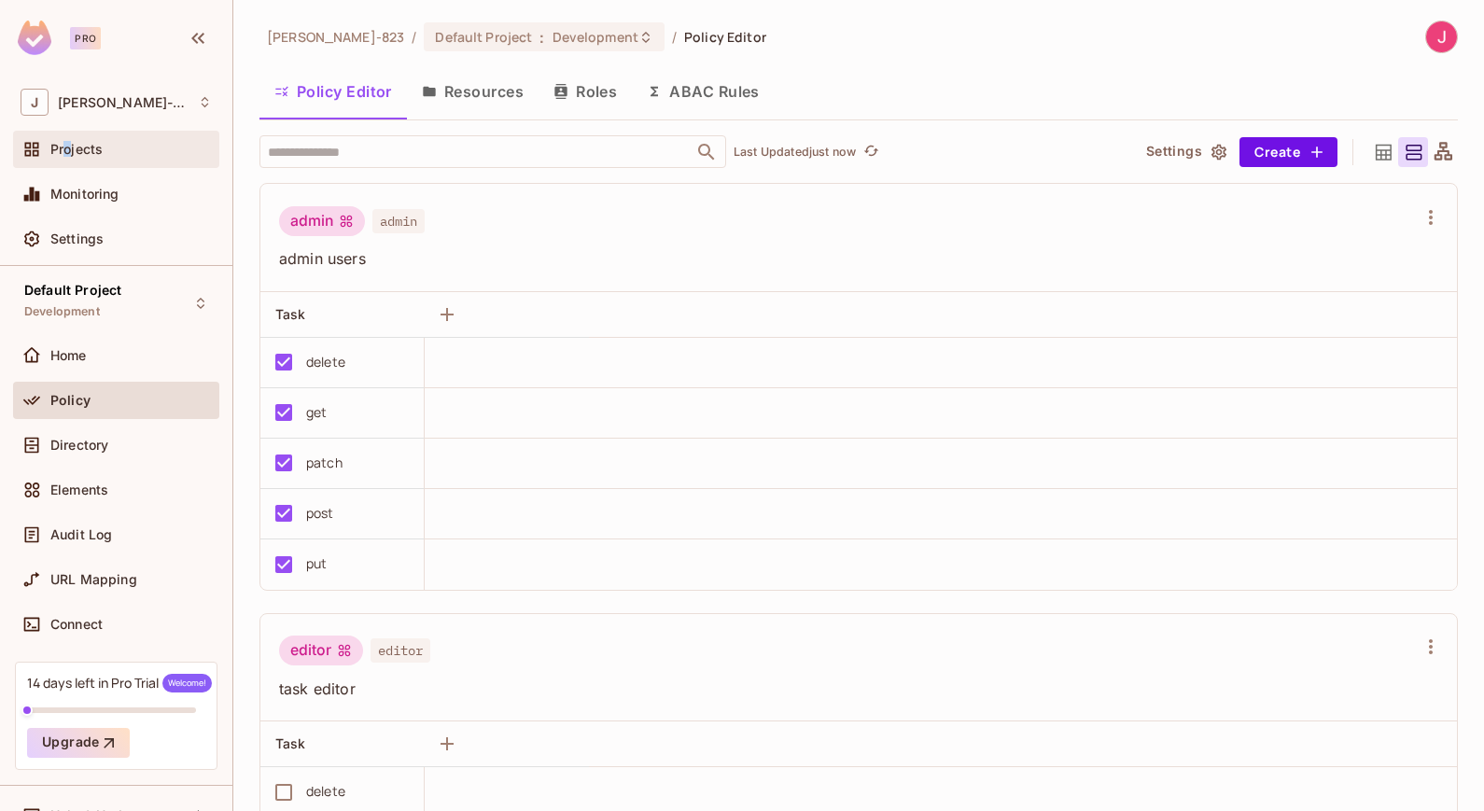
click at [68, 148] on span "Projects" at bounding box center [76, 149] width 52 height 15
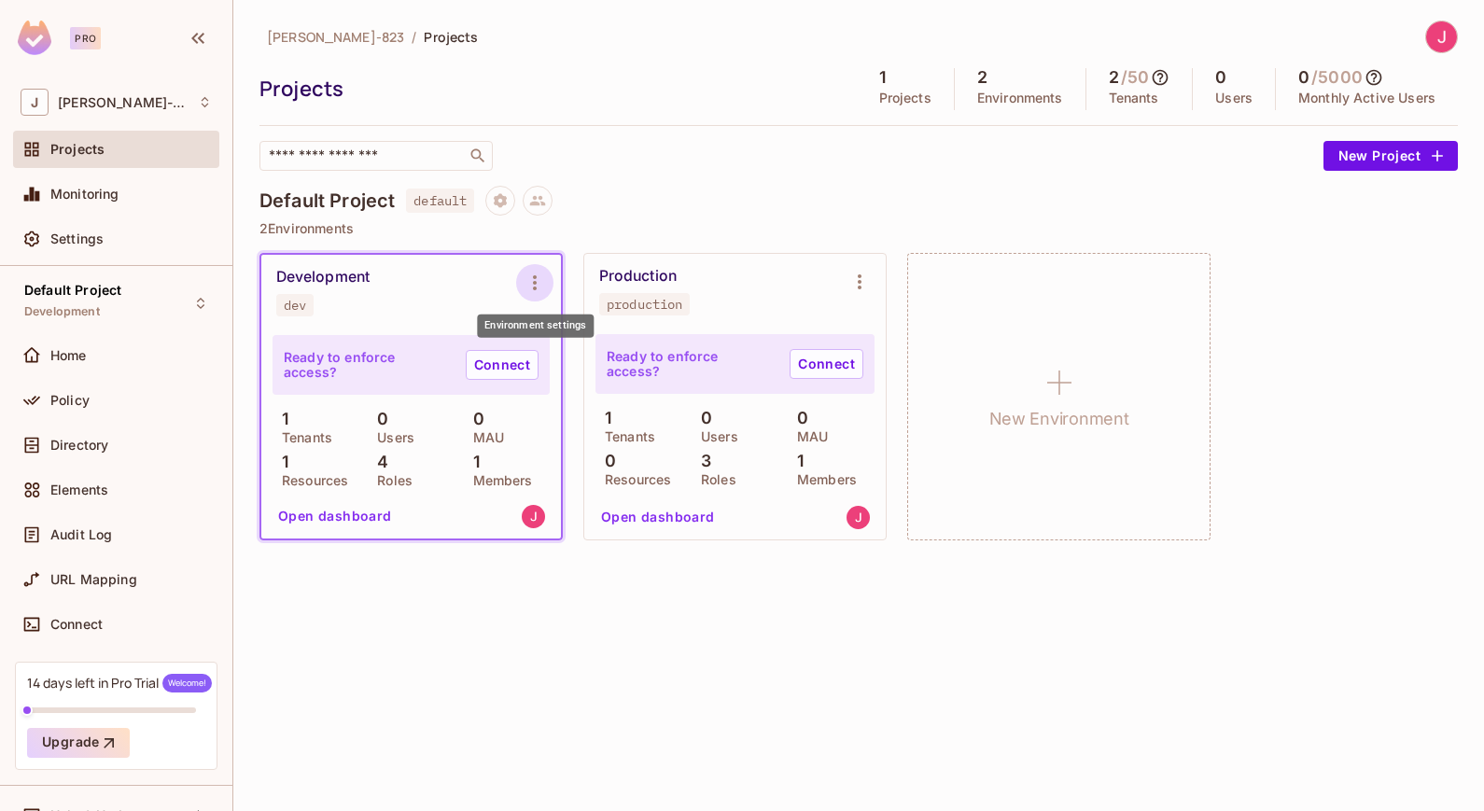
click at [530, 277] on icon "Environment settings" at bounding box center [535, 283] width 22 height 22
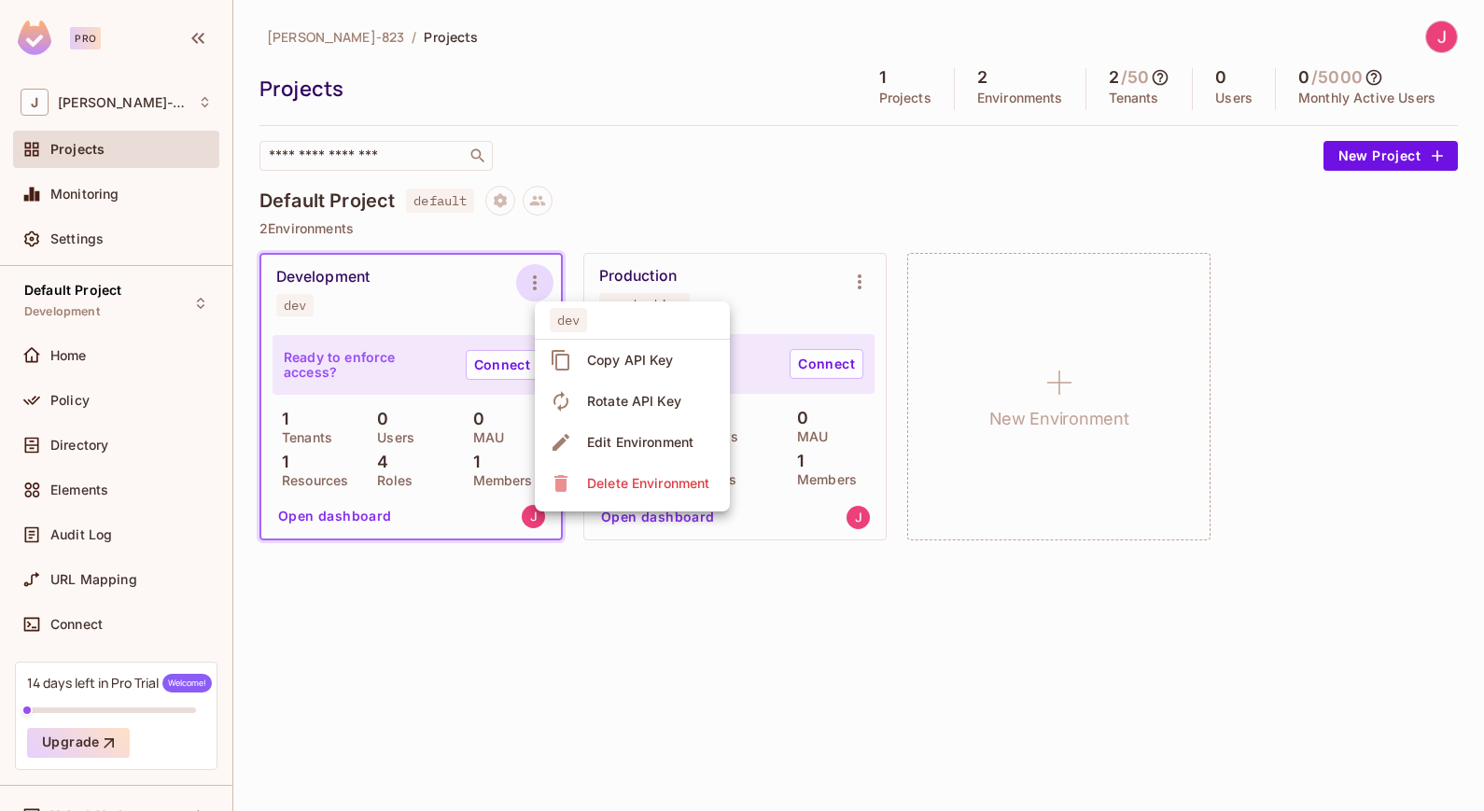
click at [659, 357] on div "Copy API Key" at bounding box center [630, 360] width 87 height 19
